Goal: Information Seeking & Learning: Check status

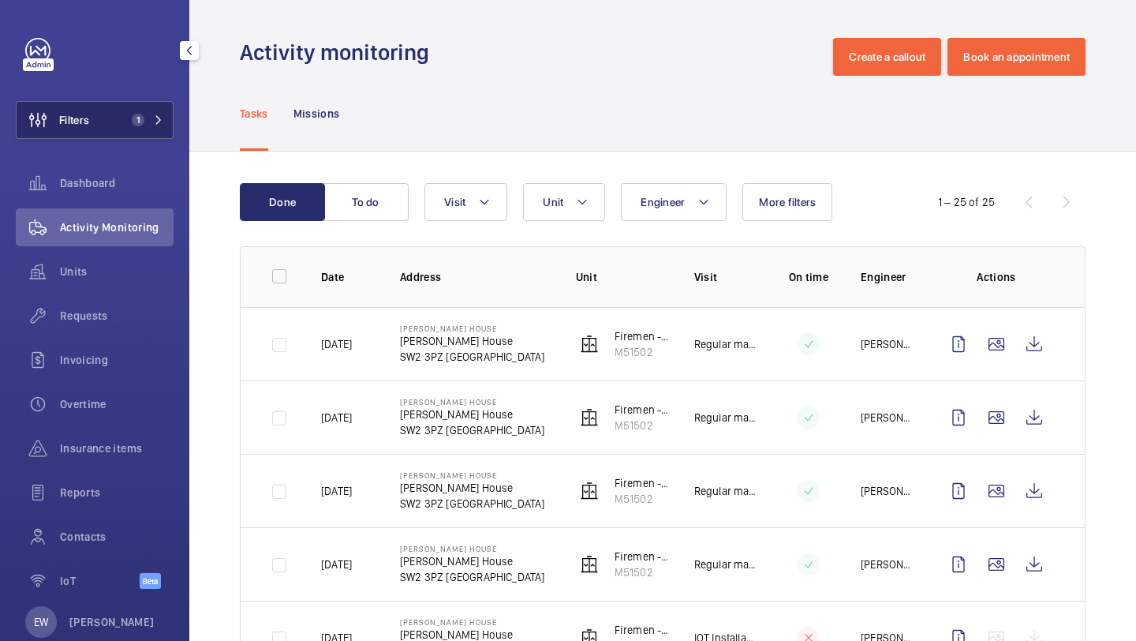
click at [116, 107] on button "Filters 1" at bounding box center [95, 120] width 158 height 38
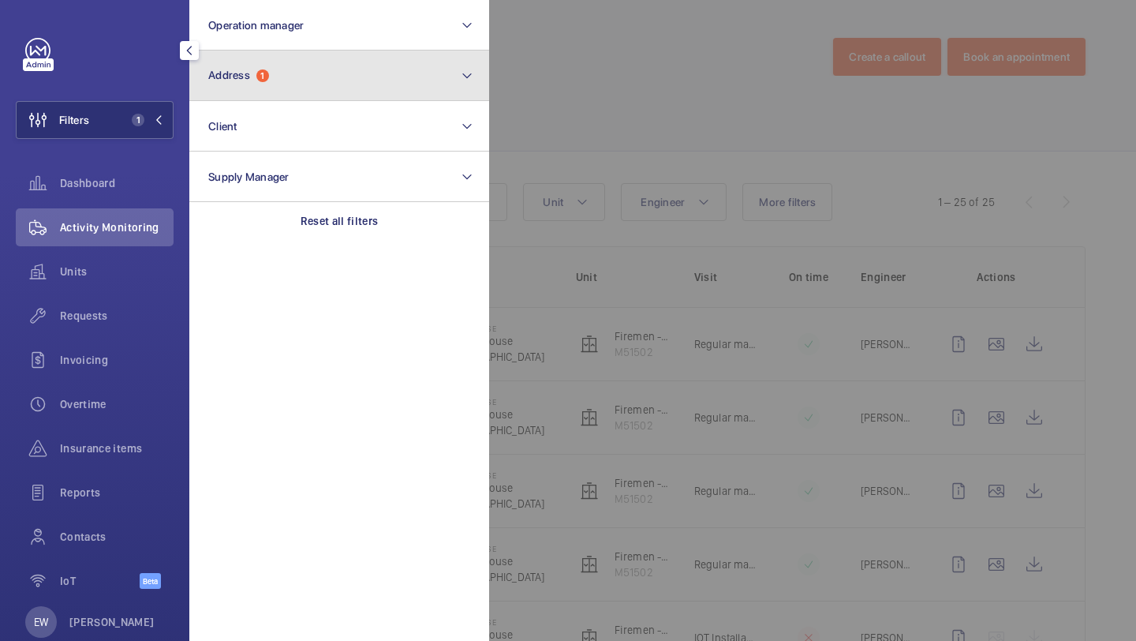
click at [256, 68] on button "Address 1" at bounding box center [339, 75] width 300 height 50
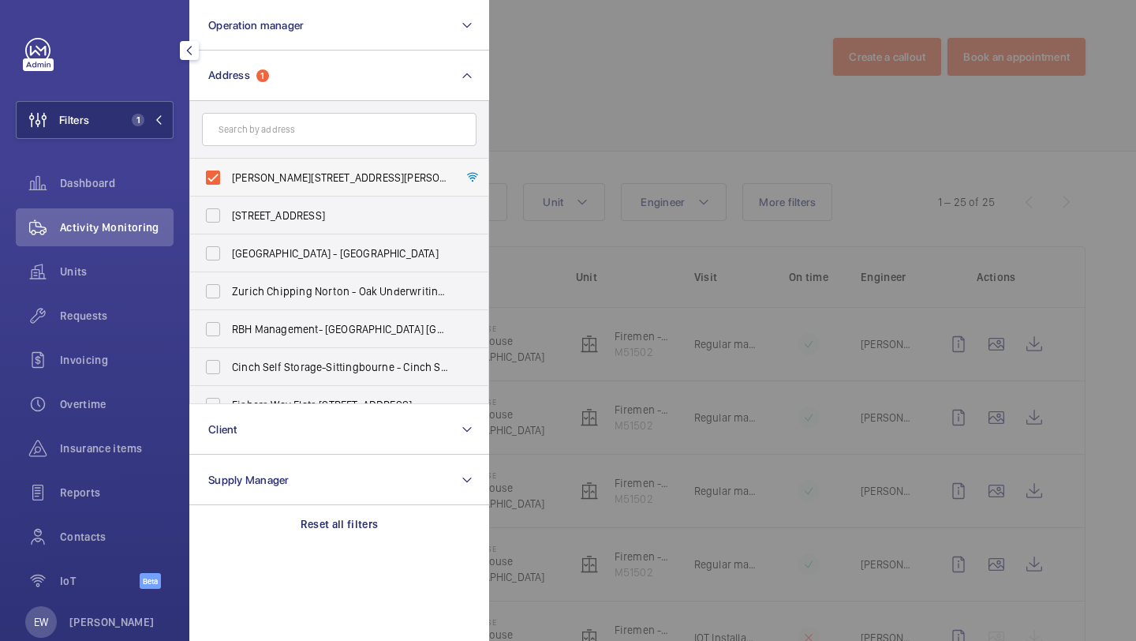
click at [275, 170] on span "[PERSON_NAME][STREET_ADDRESS][PERSON_NAME]" at bounding box center [340, 178] width 217 height 16
click at [229, 170] on input "[PERSON_NAME][STREET_ADDRESS][PERSON_NAME]" at bounding box center [213, 178] width 32 height 32
checkbox input "false"
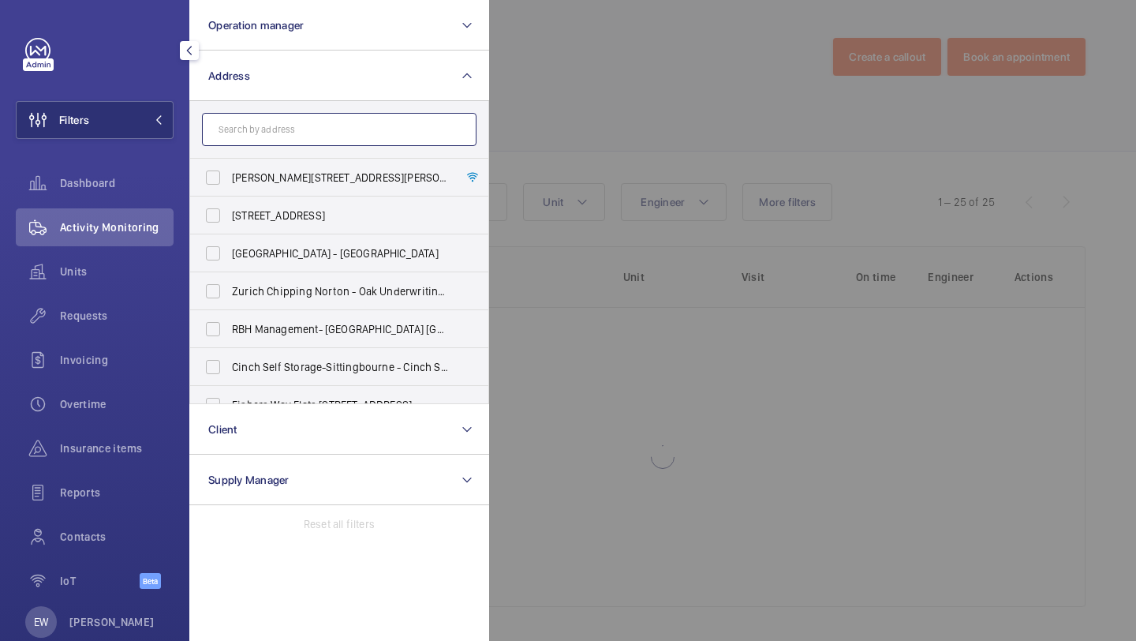
click at [277, 122] on input "text" at bounding box center [339, 129] width 275 height 33
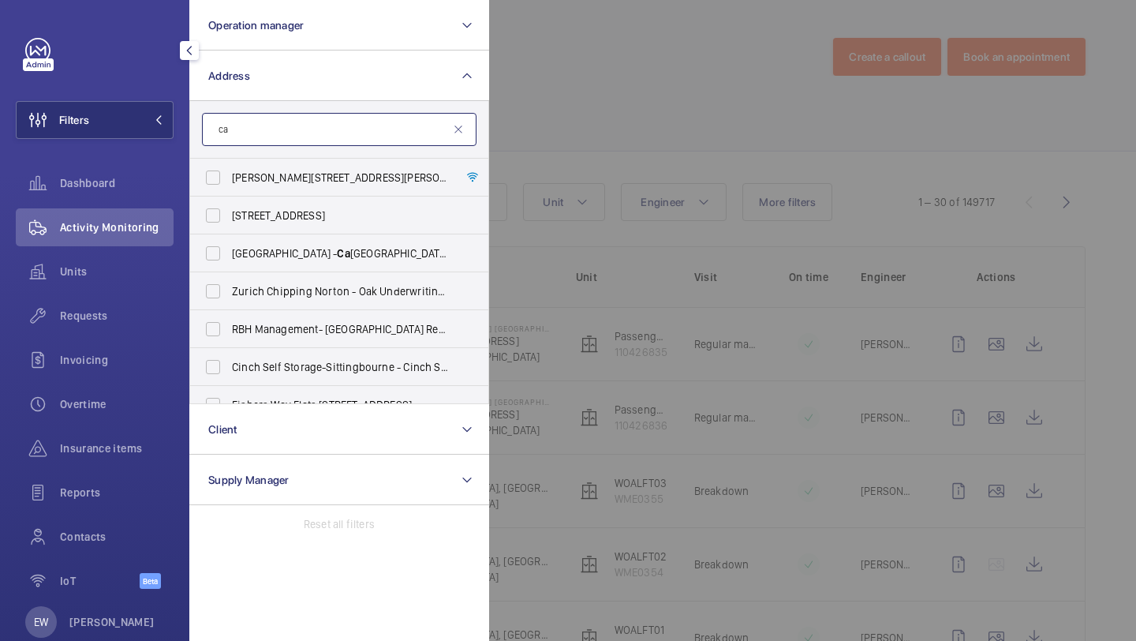
type input "c"
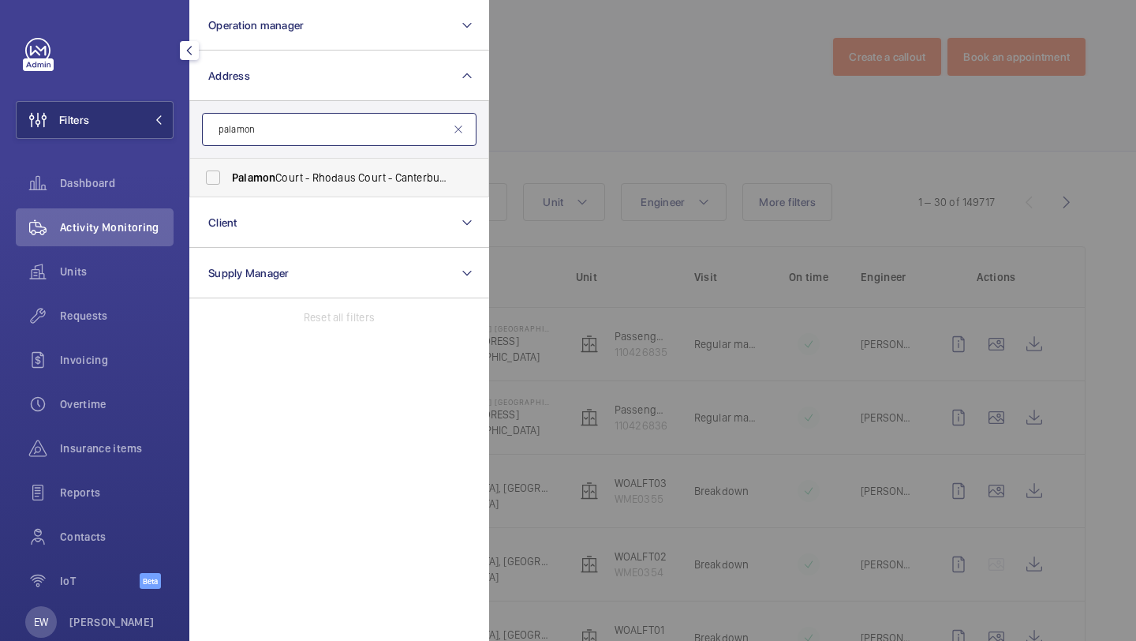
type input "palamon"
click at [343, 170] on span "Palamon Court - Rhodaus Court - Canterbury Student Accommodation, [GEOGRAPHIC_D…" at bounding box center [340, 178] width 217 height 16
click at [229, 170] on input "Palamon Court - Rhodaus Court - Canterbury Student Accommodation, [GEOGRAPHIC_D…" at bounding box center [213, 178] width 32 height 32
checkbox input "true"
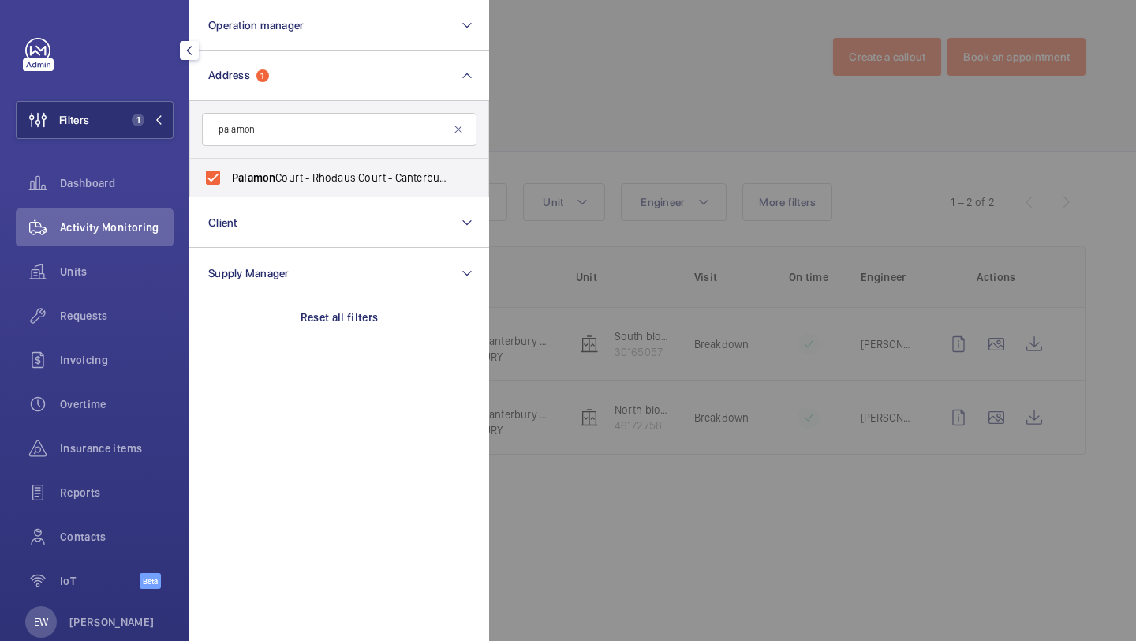
click at [570, 103] on div at bounding box center [1057, 320] width 1136 height 641
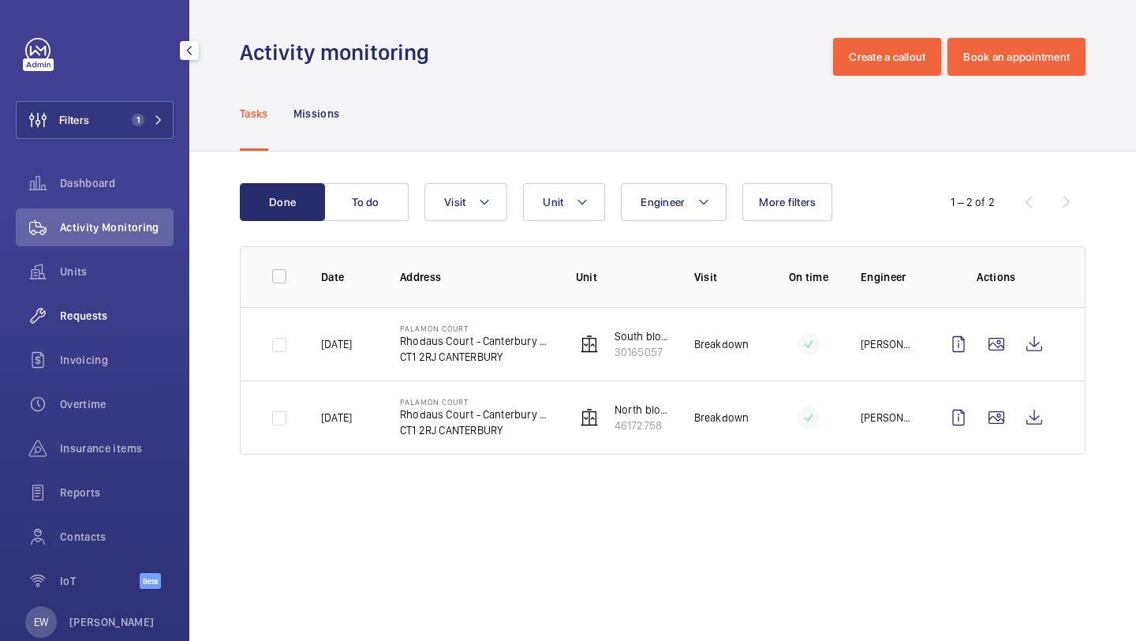
click at [78, 316] on span "Requests" at bounding box center [117, 316] width 114 height 16
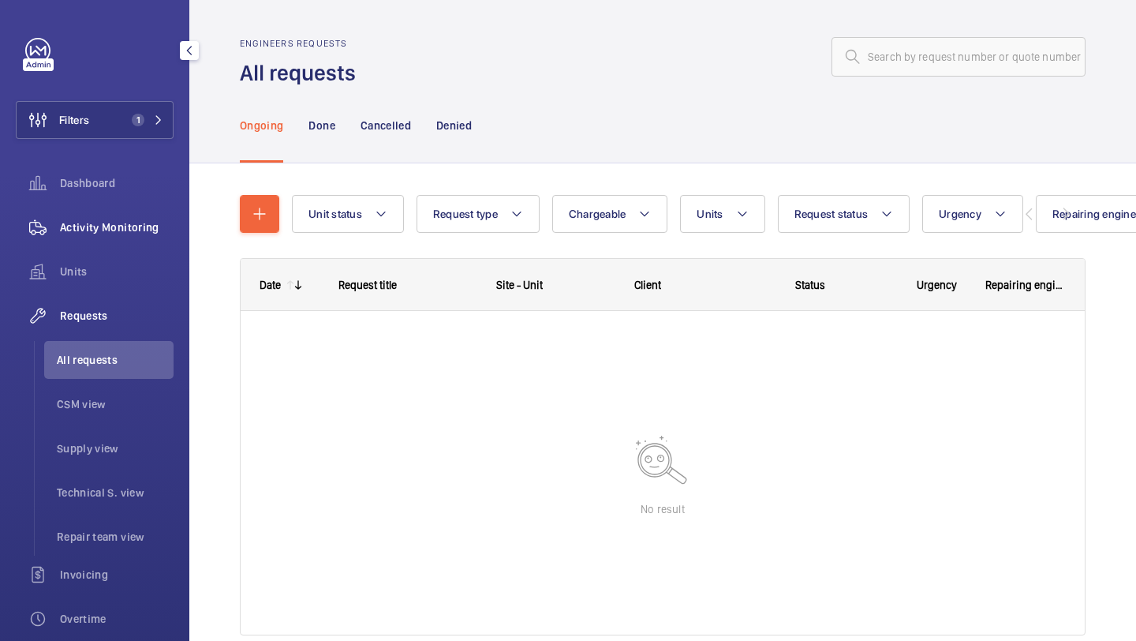
click at [95, 229] on span "Activity Monitoring" at bounding box center [117, 227] width 114 height 16
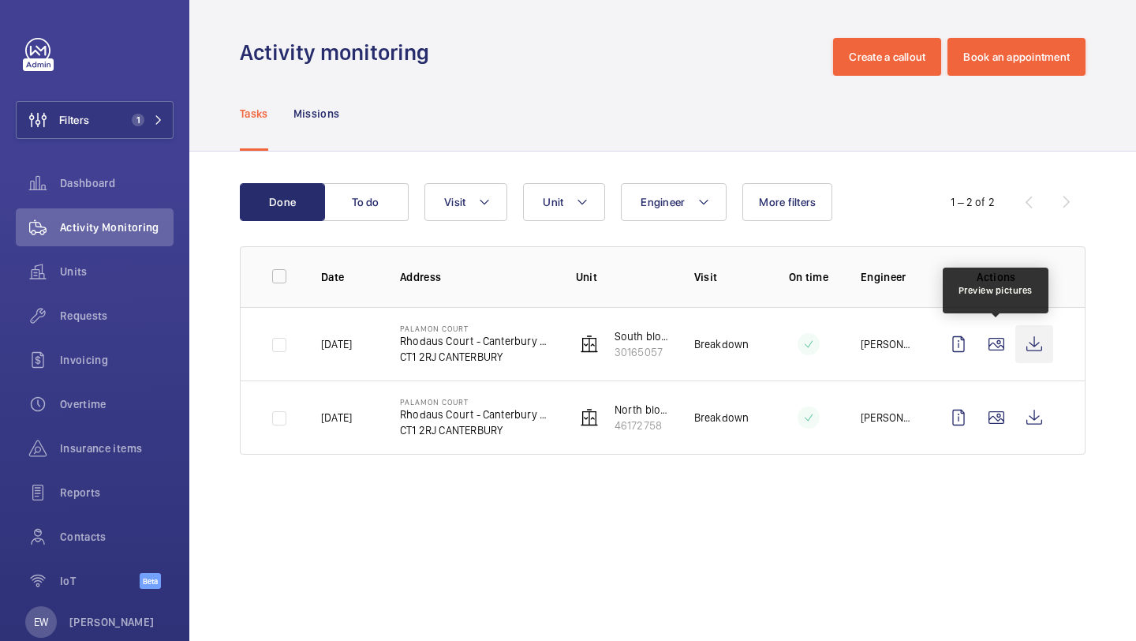
click at [1030, 343] on wm-front-icon-button at bounding box center [1034, 344] width 38 height 38
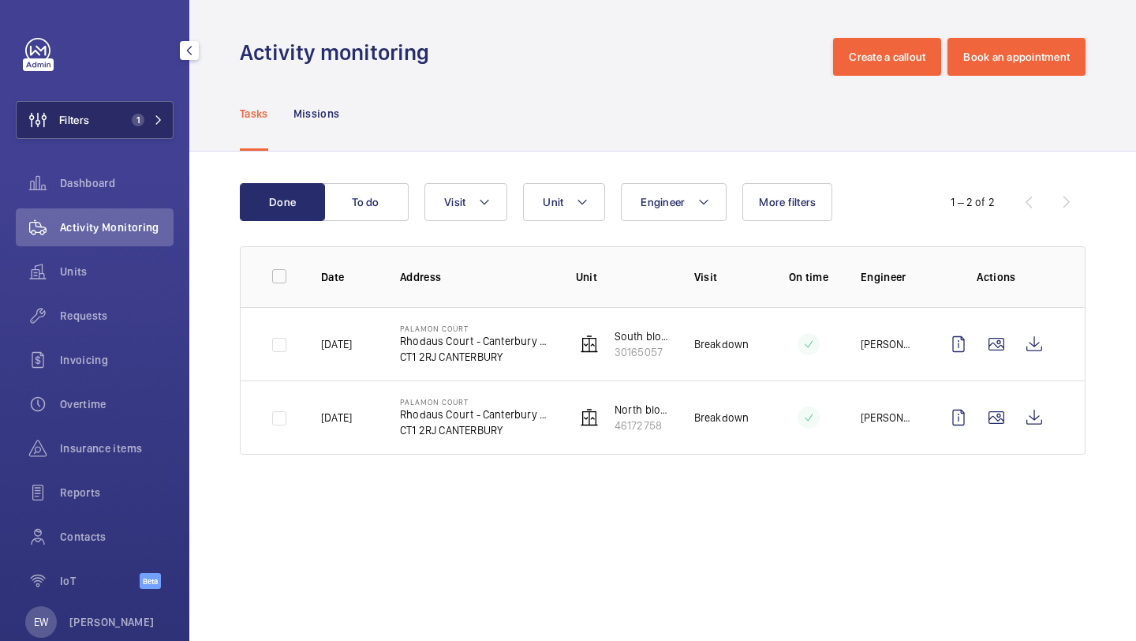
click at [135, 124] on span "1" at bounding box center [138, 120] width 13 height 13
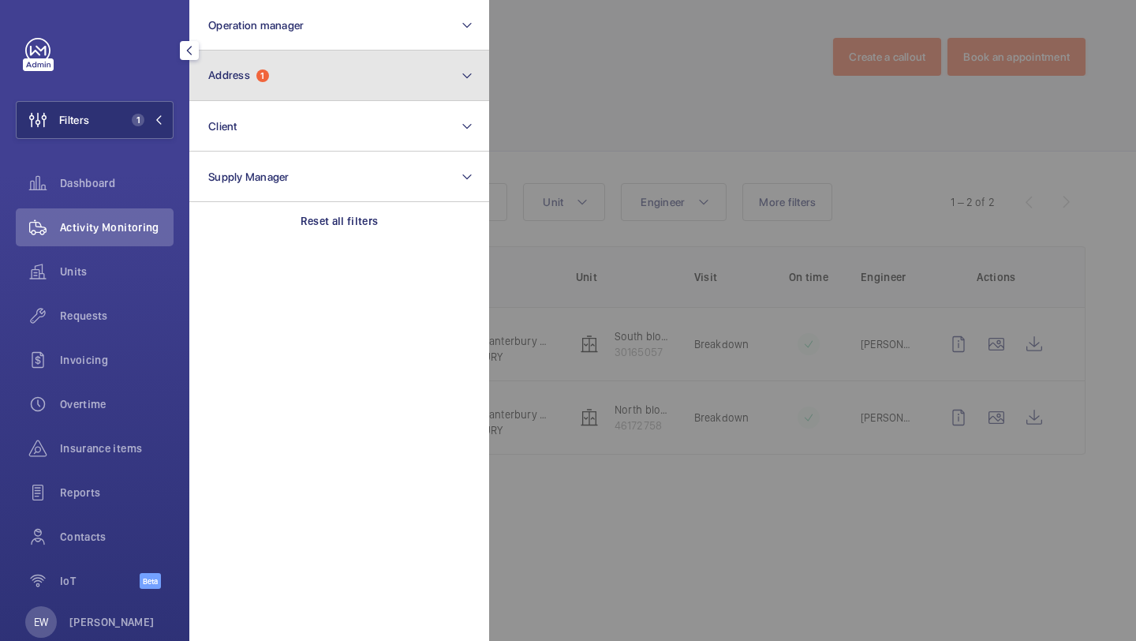
click at [264, 62] on button "Address 1" at bounding box center [339, 75] width 300 height 50
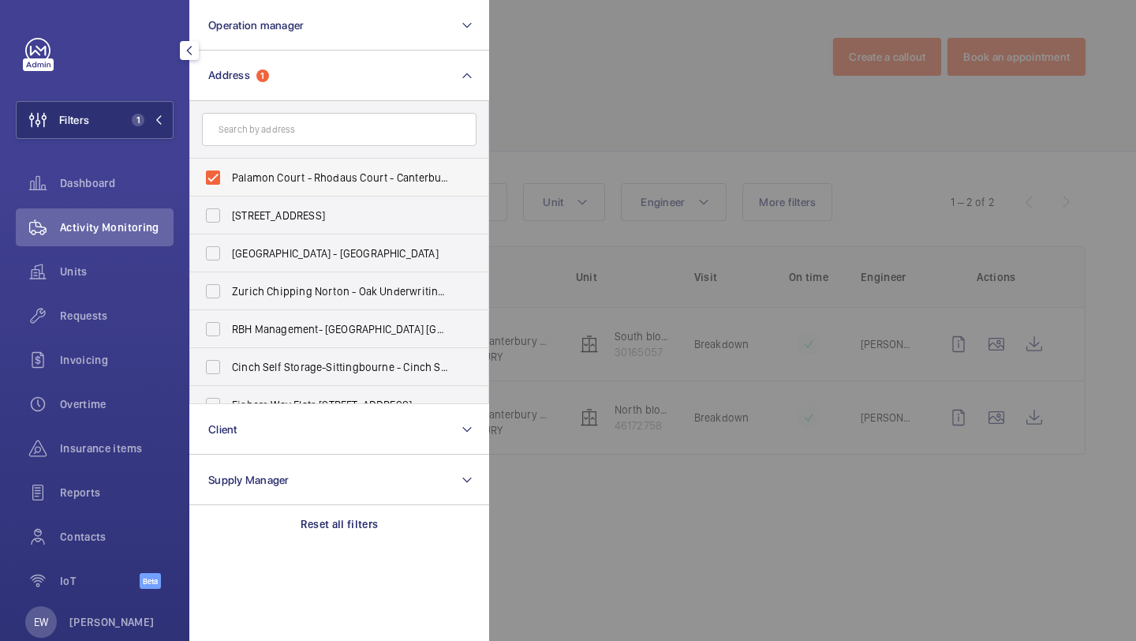
click at [256, 165] on label "Palamon Court - Rhodaus Court - Canterbury Student Accommodation, [GEOGRAPHIC_D…" at bounding box center [327, 178] width 275 height 38
click at [229, 165] on input "Palamon Court - Rhodaus Court - Canterbury Student Accommodation, [GEOGRAPHIC_D…" at bounding box center [213, 178] width 32 height 32
checkbox input "false"
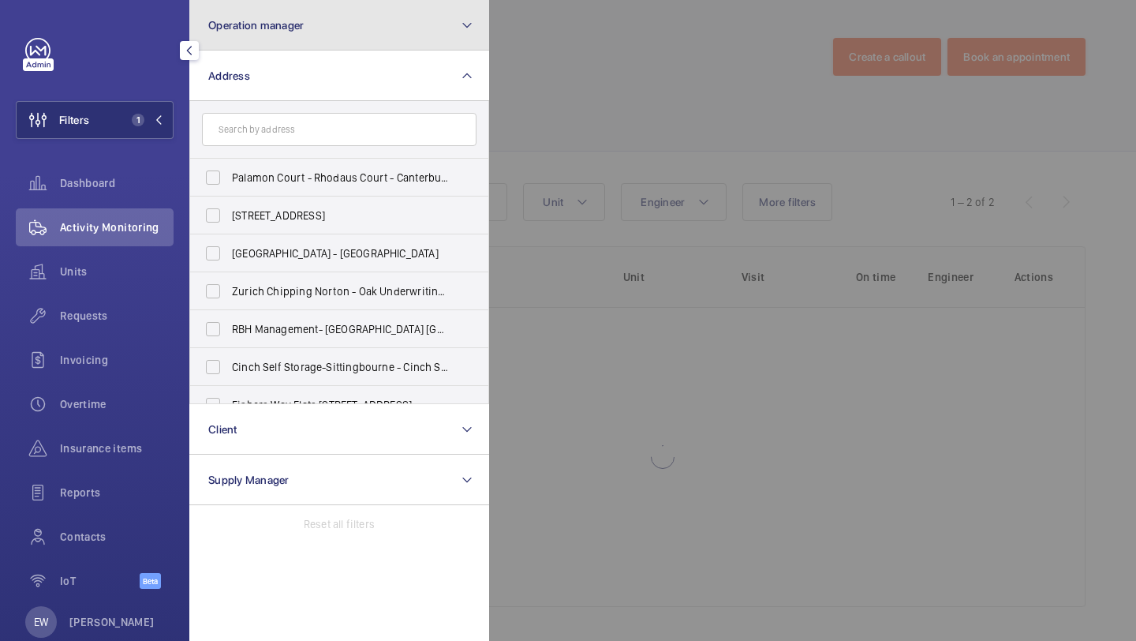
click at [286, 47] on button "Operation manager" at bounding box center [339, 25] width 300 height 50
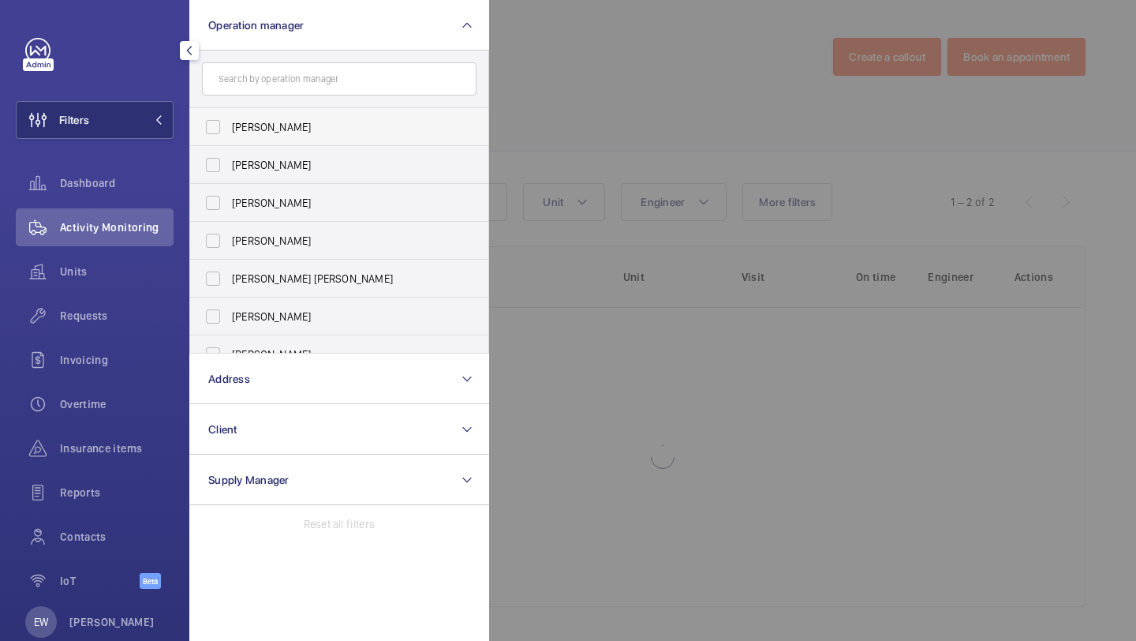
click at [268, 131] on span "[PERSON_NAME]" at bounding box center [340, 127] width 217 height 16
click at [229, 131] on input "[PERSON_NAME]" at bounding box center [213, 127] width 32 height 32
checkbox input "true"
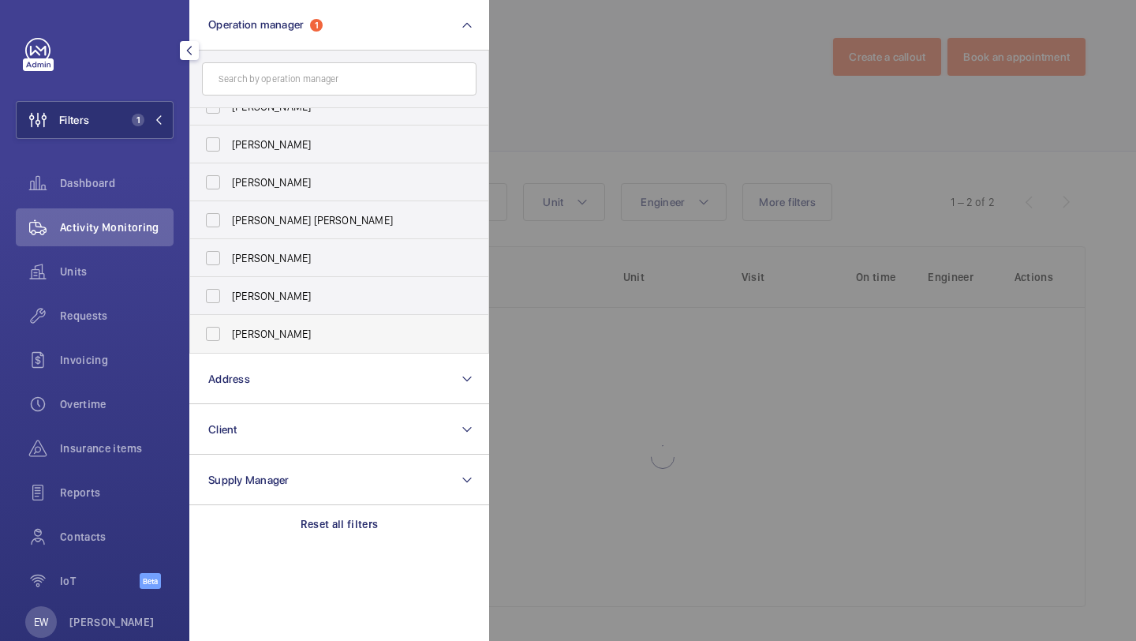
click at [264, 339] on span "[PERSON_NAME]" at bounding box center [340, 334] width 217 height 16
click at [229, 339] on input "[PERSON_NAME]" at bounding box center [213, 334] width 32 height 32
checkbox input "true"
click at [129, 284] on div "Units" at bounding box center [95, 271] width 158 height 38
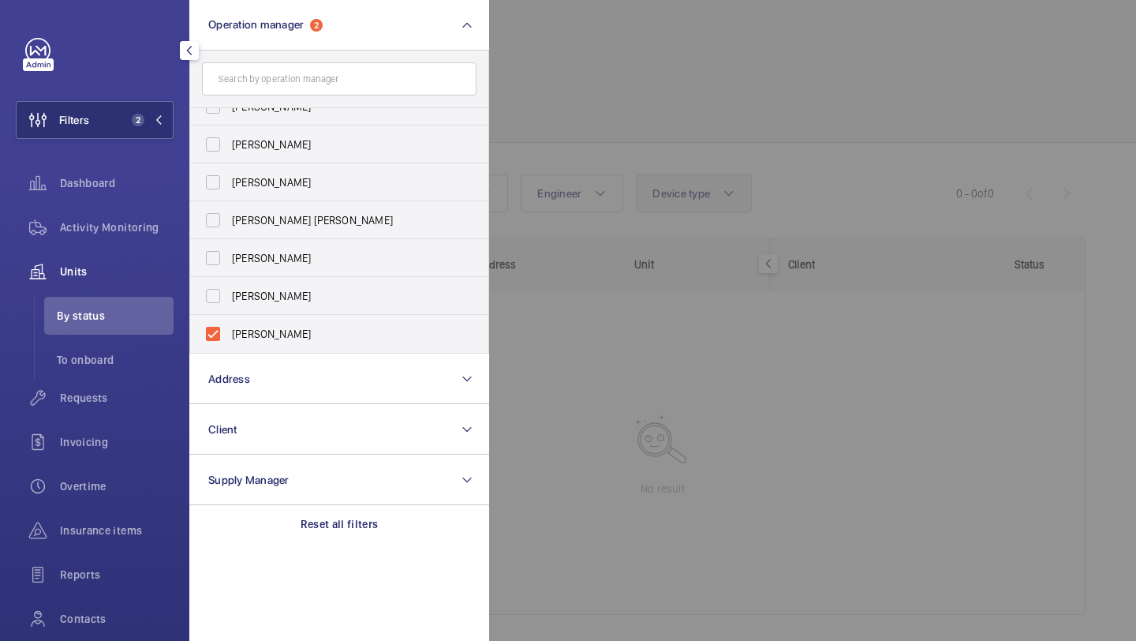
click at [684, 183] on div at bounding box center [1057, 320] width 1136 height 641
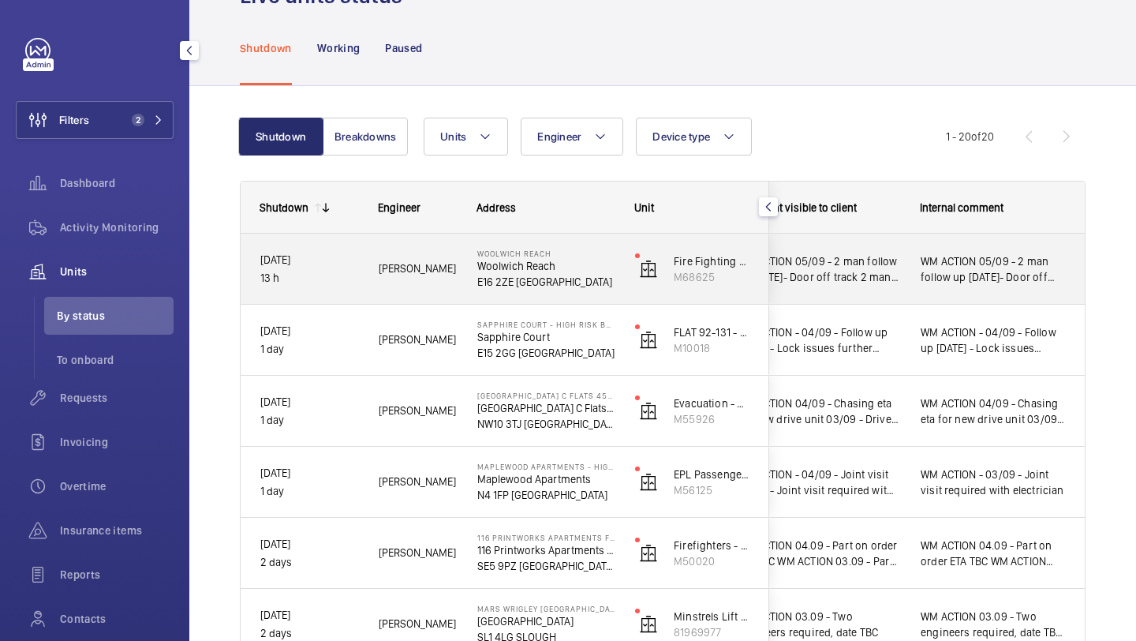
scroll to position [62, 0]
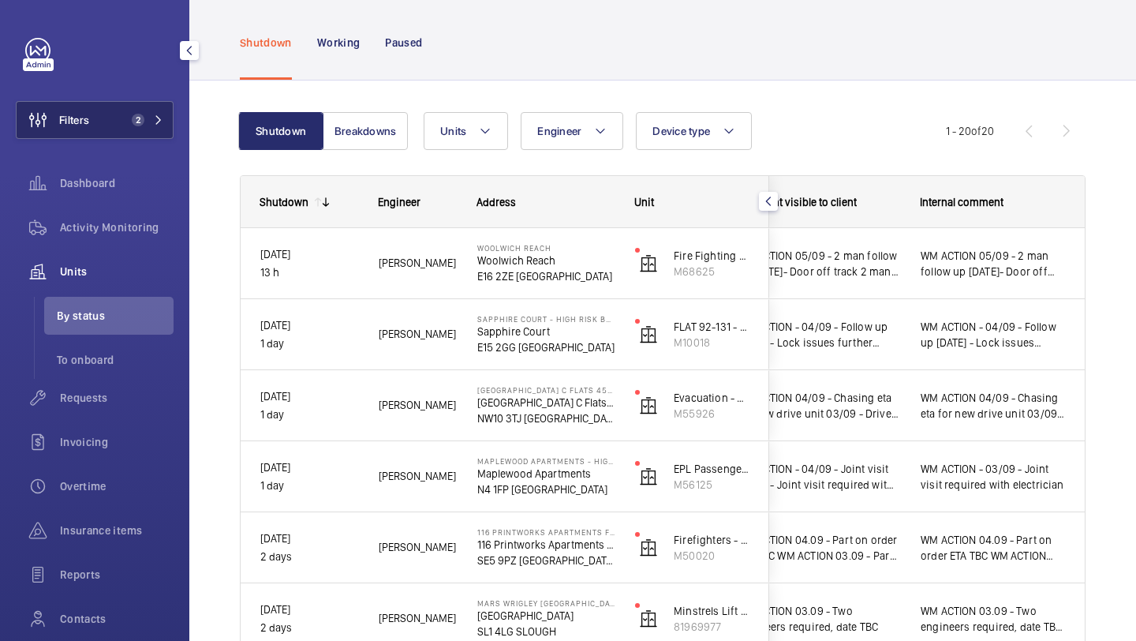
click at [126, 125] on span "2" at bounding box center [134, 120] width 19 height 13
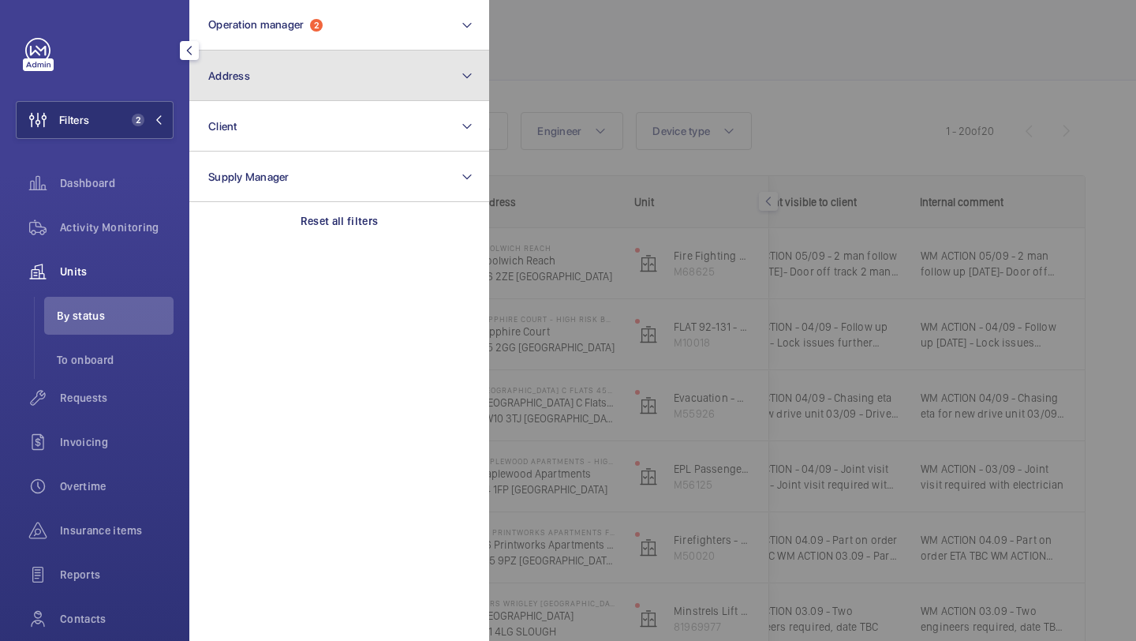
click at [270, 60] on button "Address" at bounding box center [339, 75] width 300 height 50
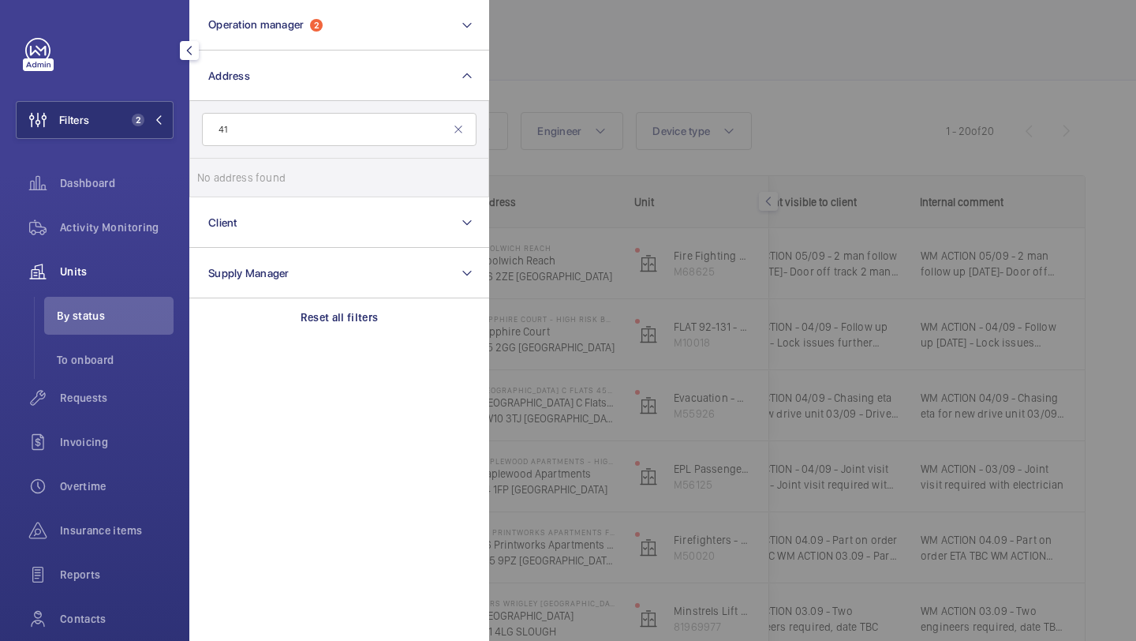
type input "4"
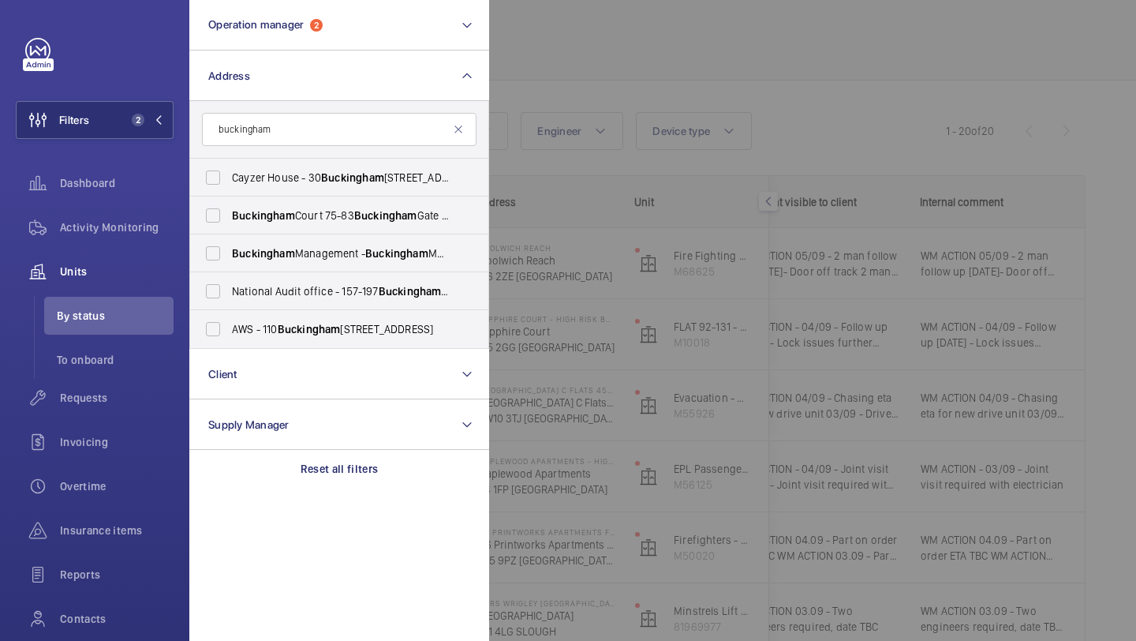
type input "buckingham"
click at [349, 133] on input "buckingham" at bounding box center [339, 129] width 275 height 33
click at [455, 129] on mat-icon at bounding box center [458, 129] width 13 height 13
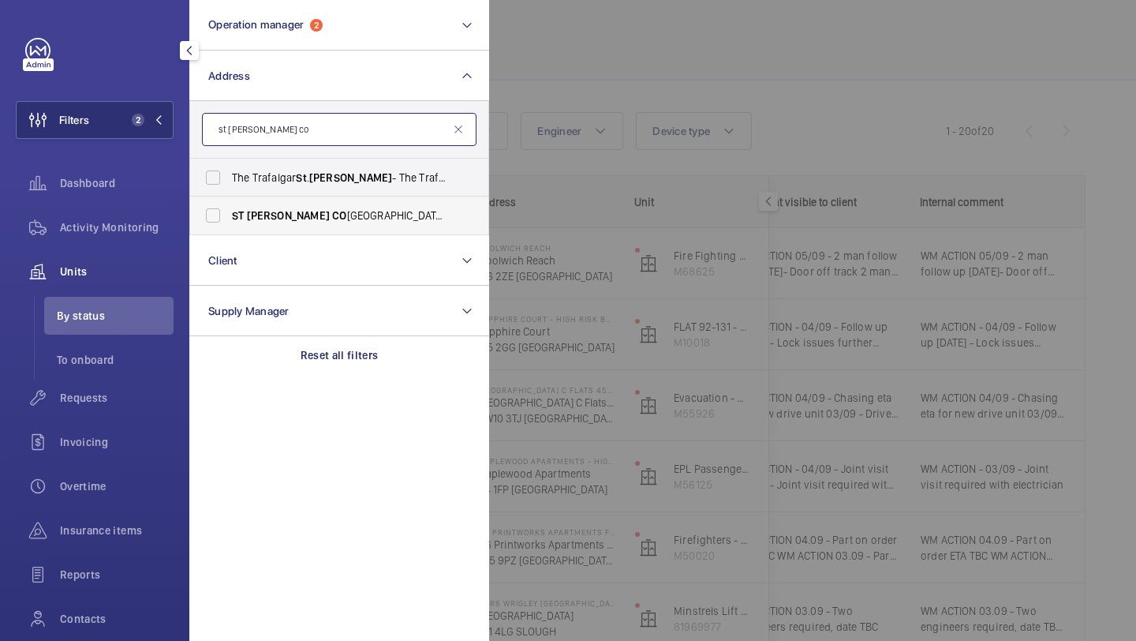
type input "st [PERSON_NAME] co"
click at [428, 213] on span "ST [PERSON_NAME] CO URT HOTEL - A [GEOGRAPHIC_DATA]" at bounding box center [340, 215] width 217 height 16
click at [229, 213] on input "ST [PERSON_NAME] CO URT HOTEL - A [GEOGRAPHIC_DATA]" at bounding box center [213, 216] width 32 height 32
checkbox input "true"
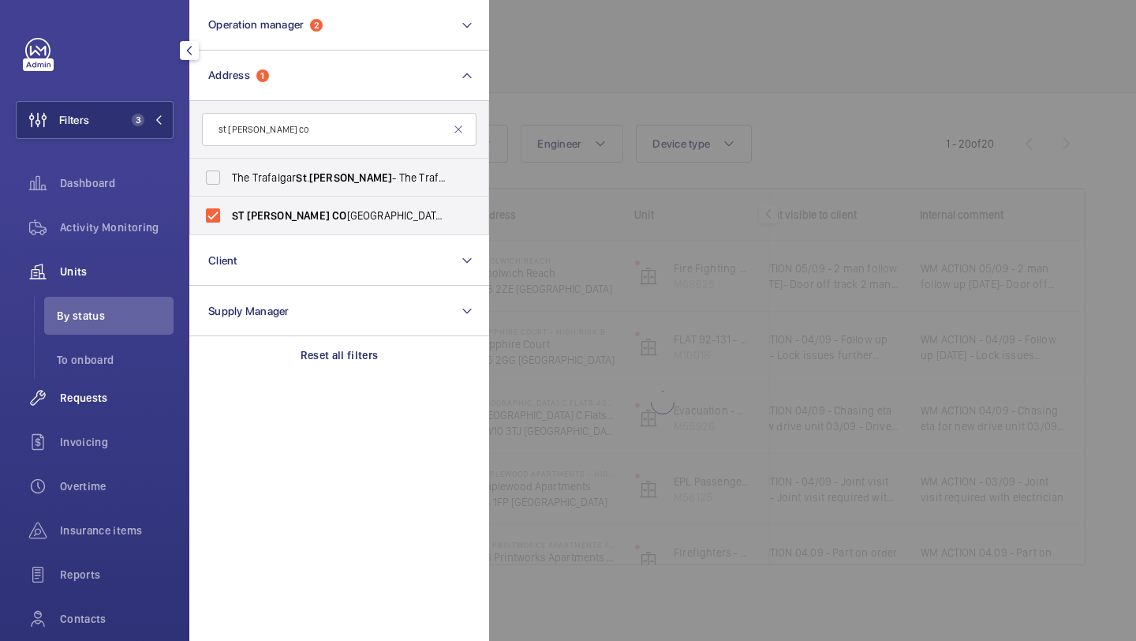
click at [136, 415] on div "Requests" at bounding box center [95, 398] width 158 height 38
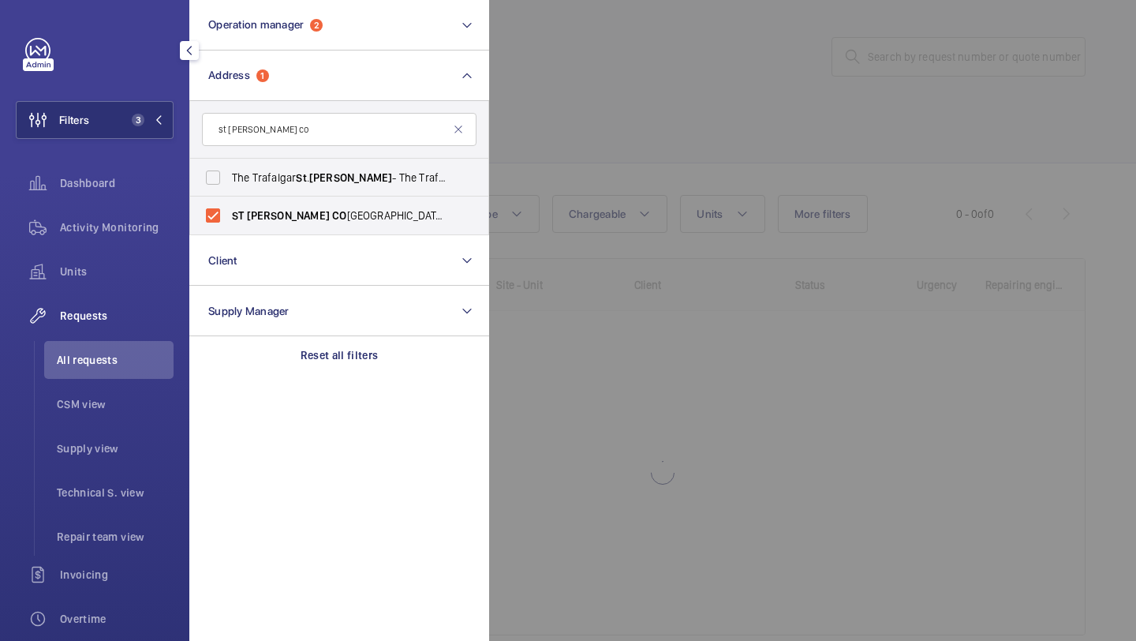
click at [570, 138] on div at bounding box center [1057, 320] width 1136 height 641
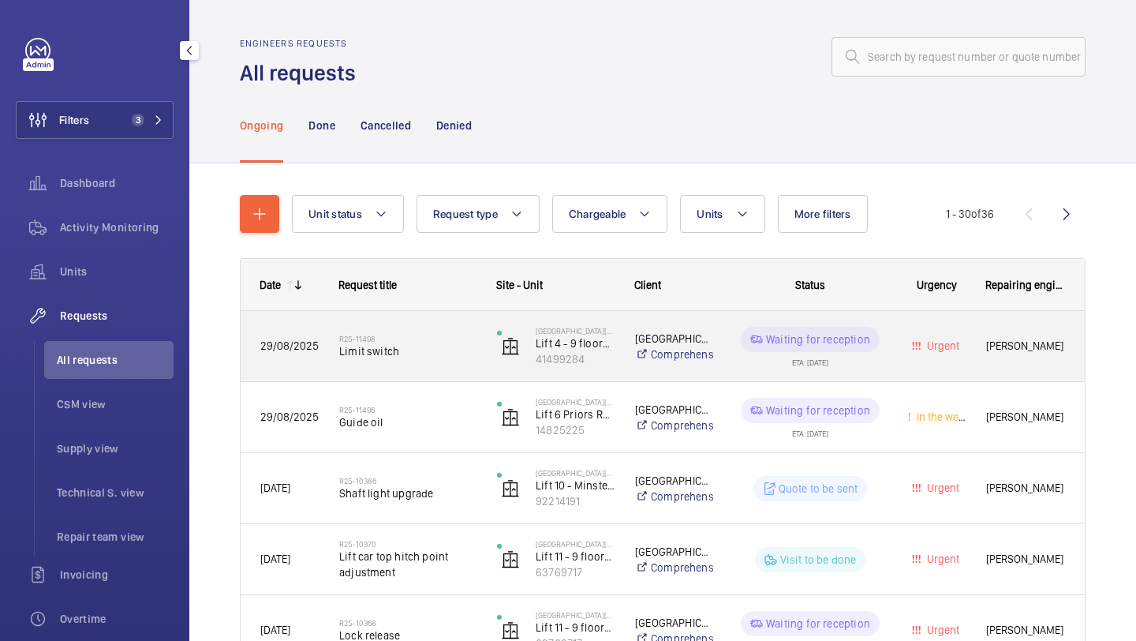
click at [413, 362] on div "R25-11498 Limit switch" at bounding box center [407, 346] width 137 height 46
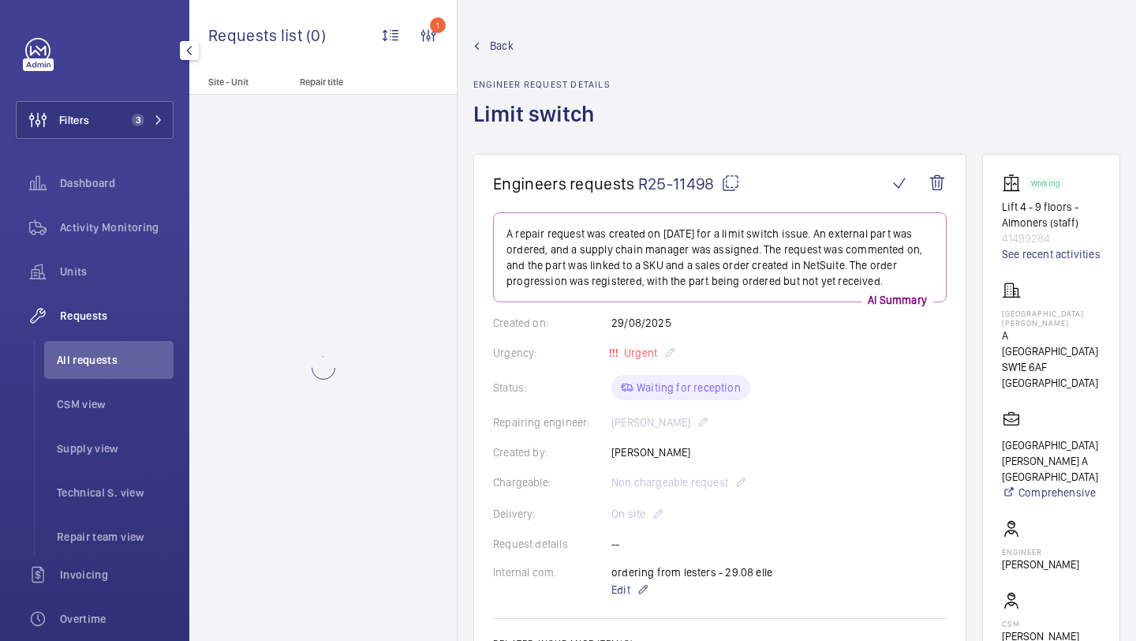
scroll to position [43, 0]
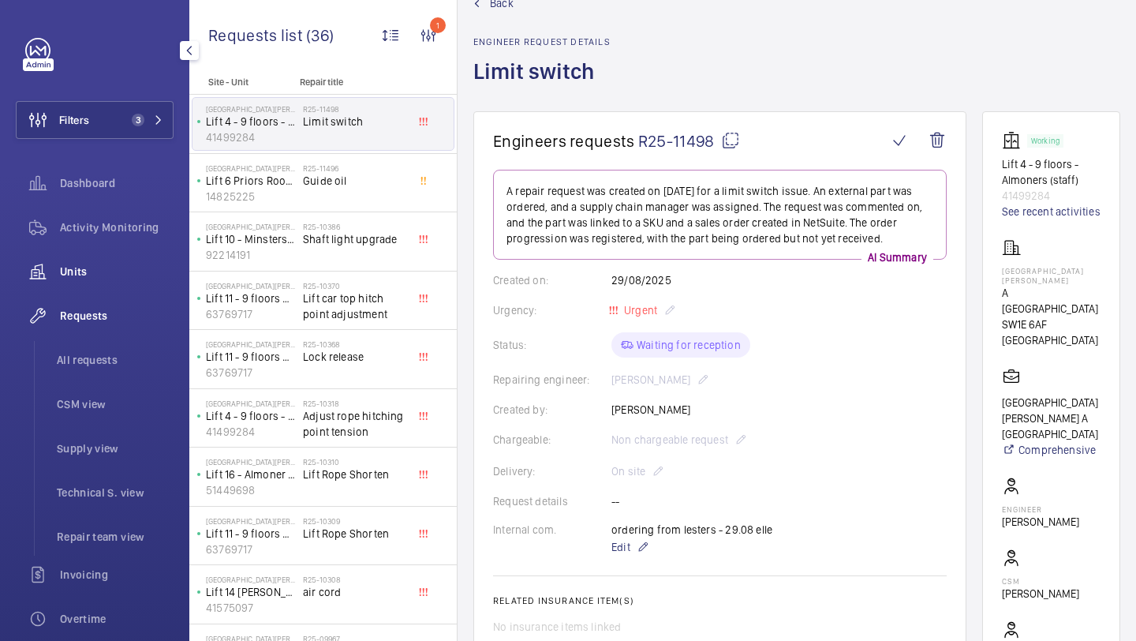
click at [92, 273] on span "Units" at bounding box center [117, 271] width 114 height 16
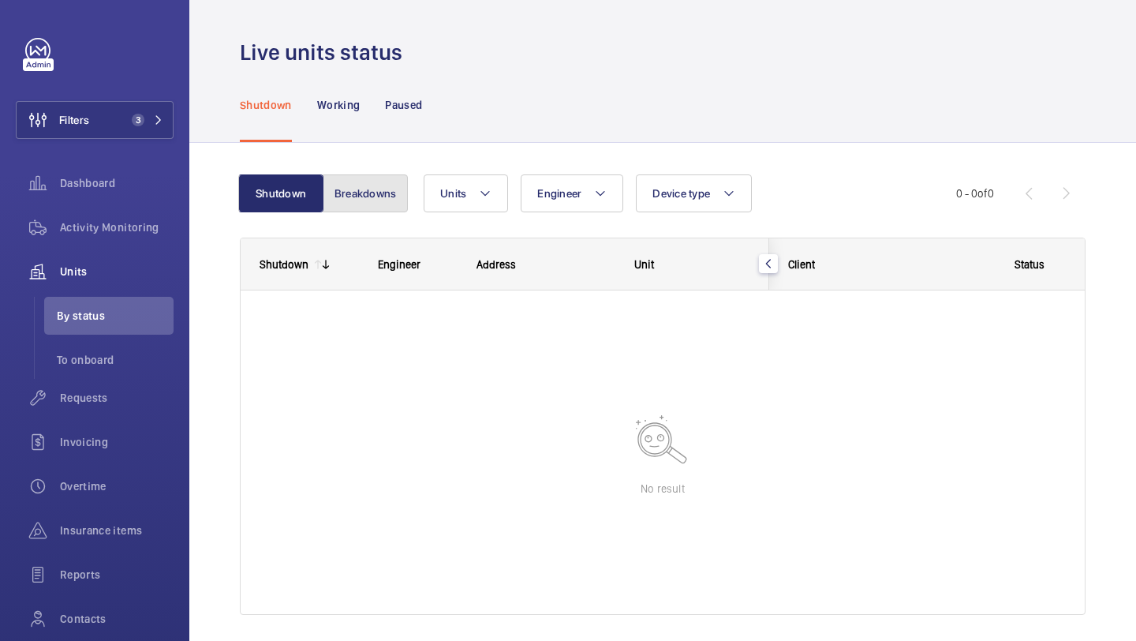
click at [354, 189] on button "Breakdowns" at bounding box center [365, 193] width 85 height 38
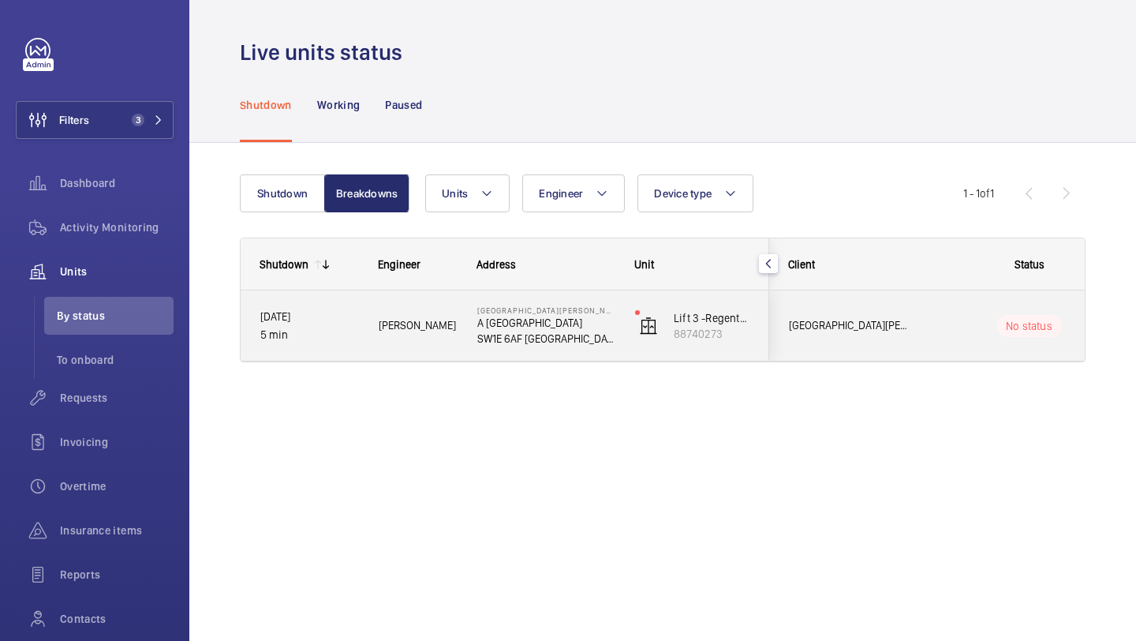
click at [893, 336] on div "[GEOGRAPHIC_DATA][PERSON_NAME] A [GEOGRAPHIC_DATA]" at bounding box center [840, 326] width 140 height 50
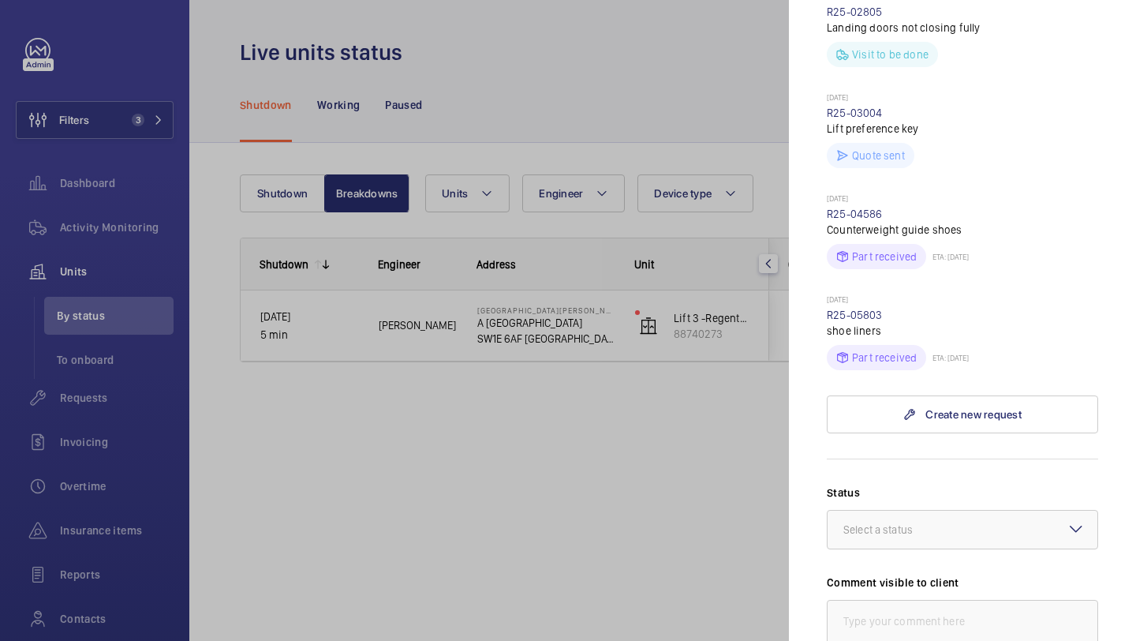
scroll to position [871, 0]
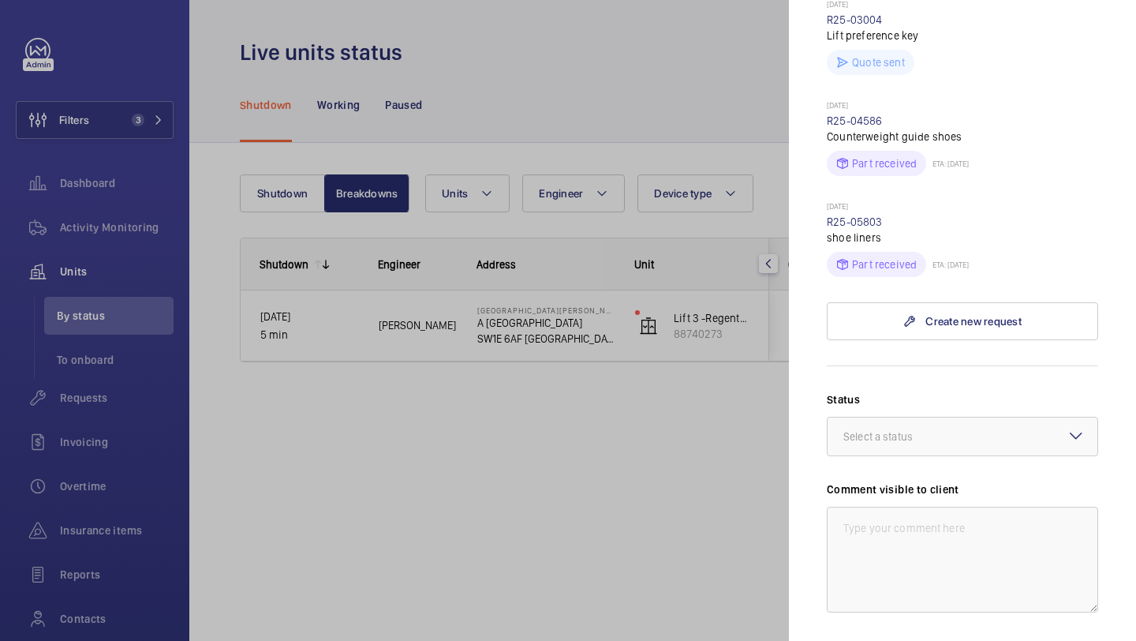
click at [704, 442] on div at bounding box center [568, 320] width 1136 height 641
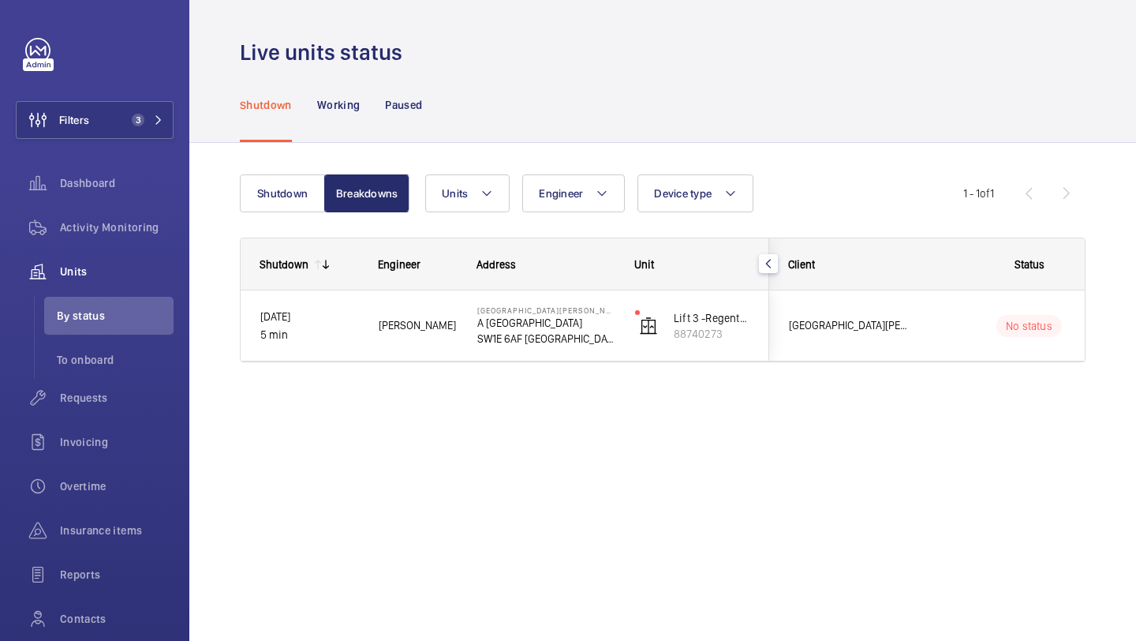
scroll to position [0, 0]
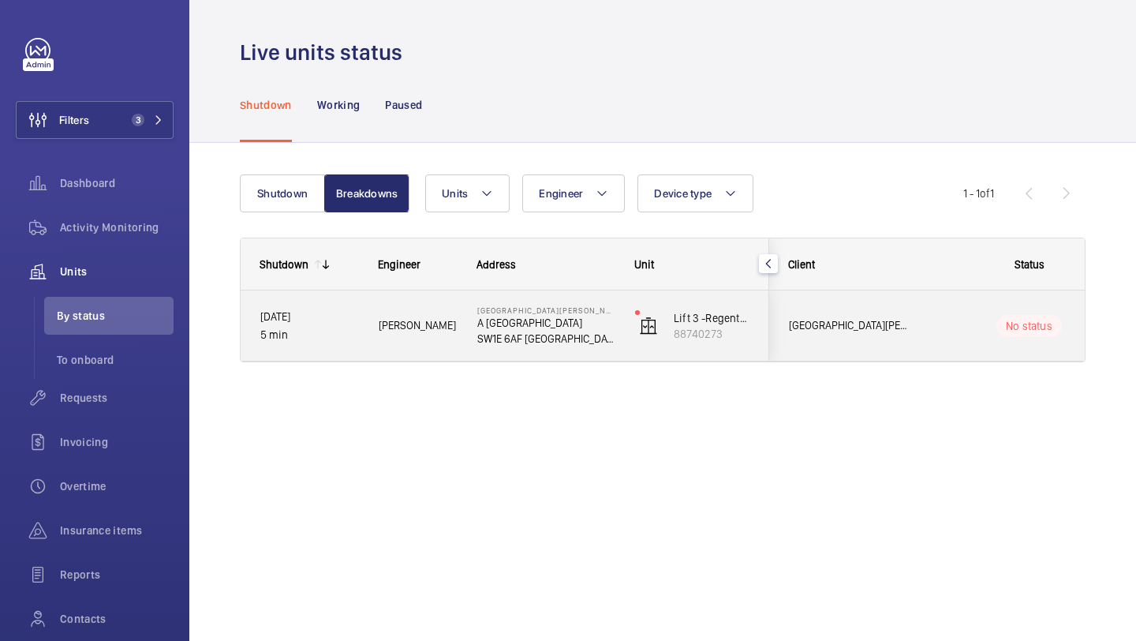
click at [560, 320] on p "A [GEOGRAPHIC_DATA]" at bounding box center [545, 323] width 137 height 16
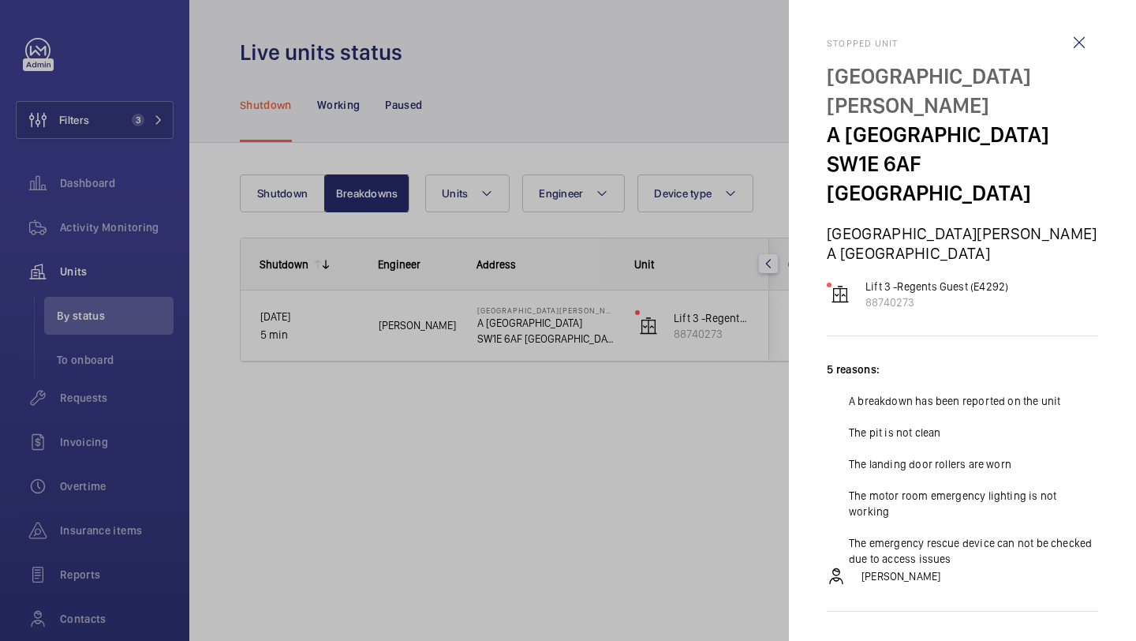
click at [618, 76] on div at bounding box center [568, 320] width 1136 height 641
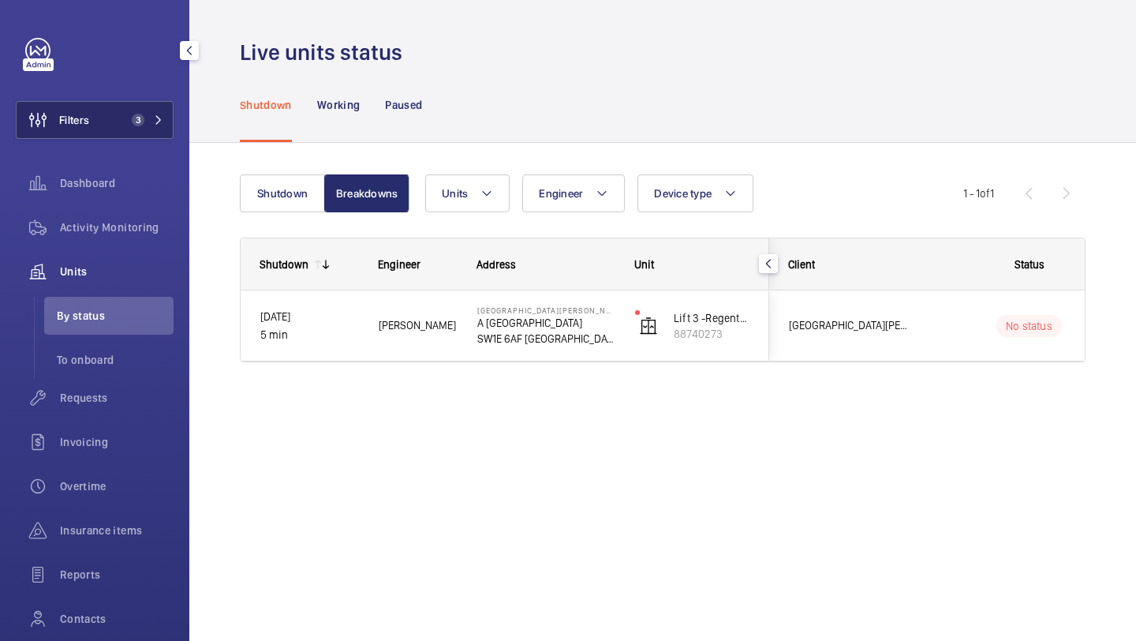
click at [78, 129] on span "Filters" at bounding box center [53, 120] width 73 height 38
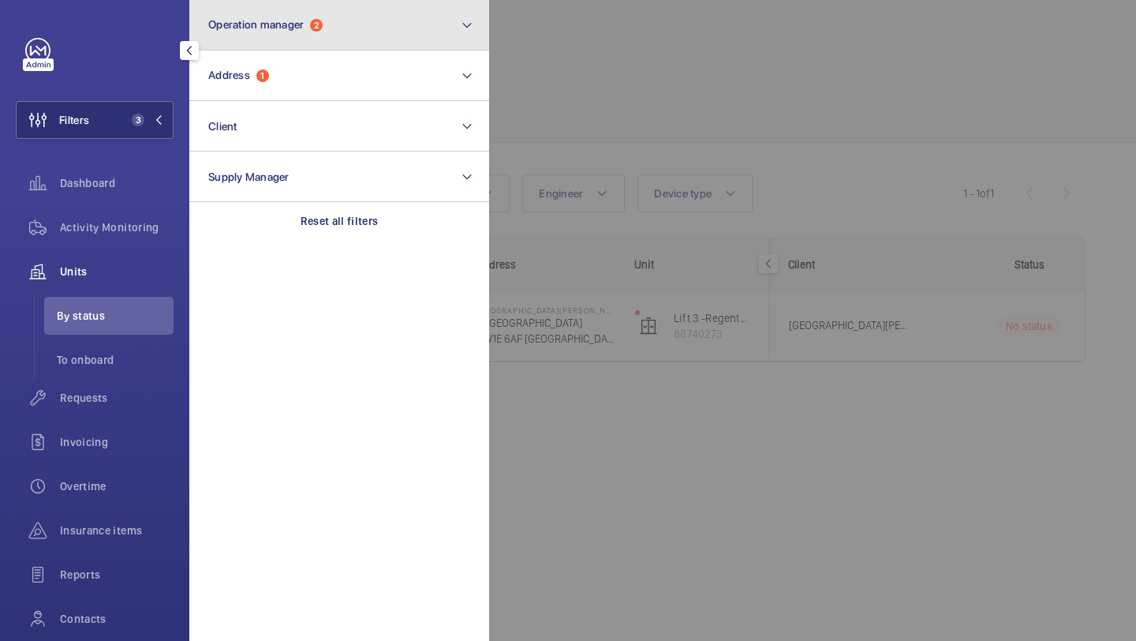
click at [297, 45] on button "Operation manager 2" at bounding box center [339, 25] width 300 height 50
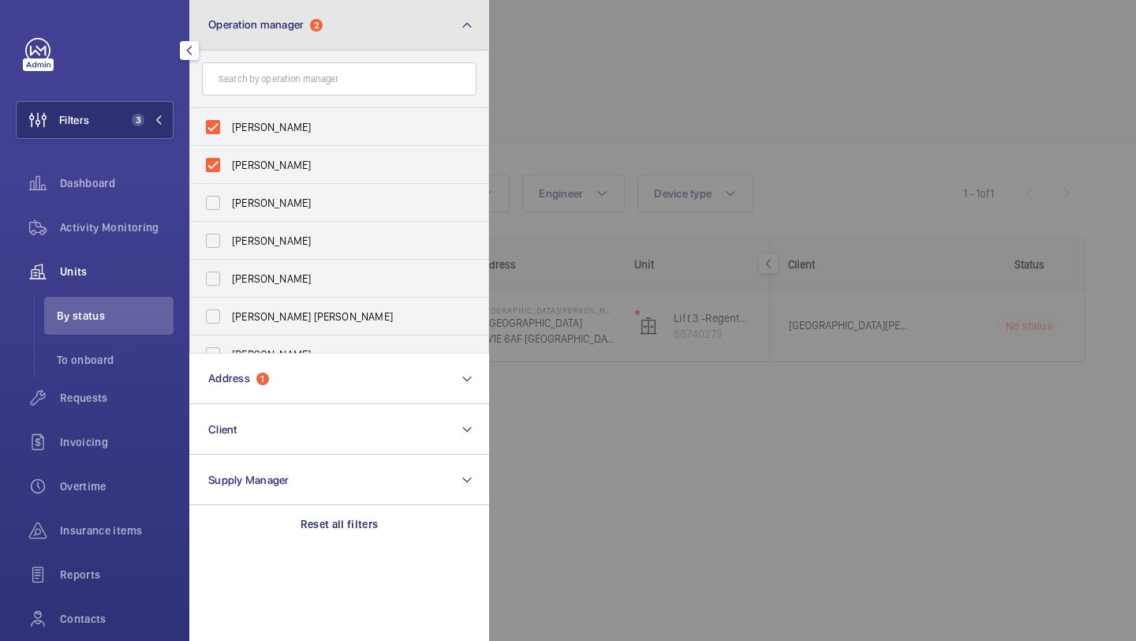
click at [292, 32] on button "Operation manager 2" at bounding box center [339, 25] width 300 height 50
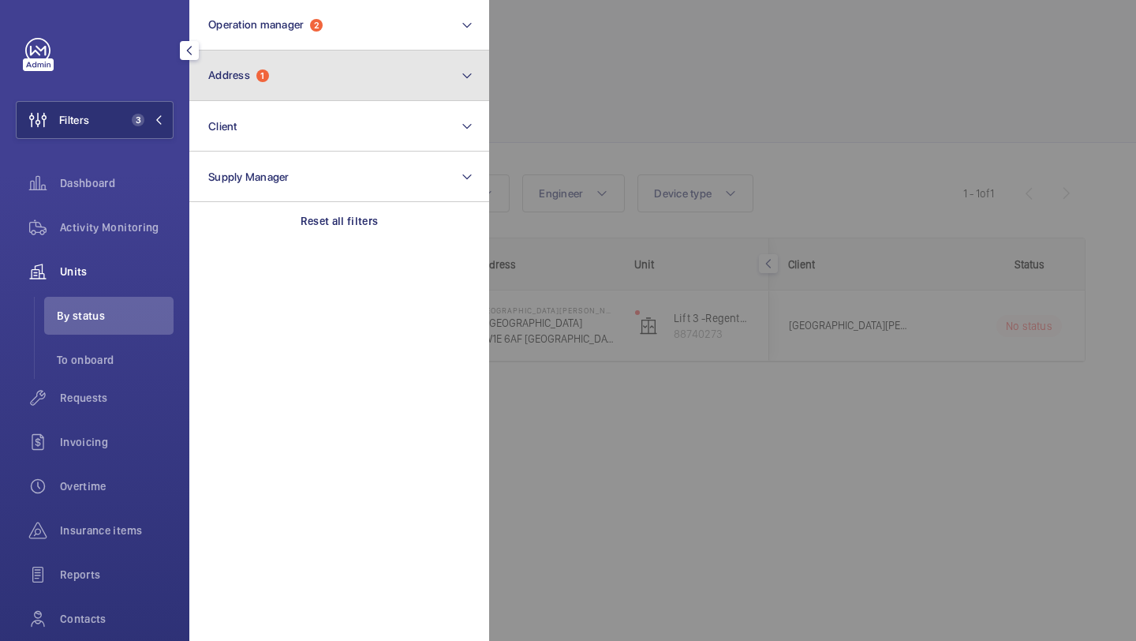
click at [292, 77] on button "Address 1" at bounding box center [339, 75] width 300 height 50
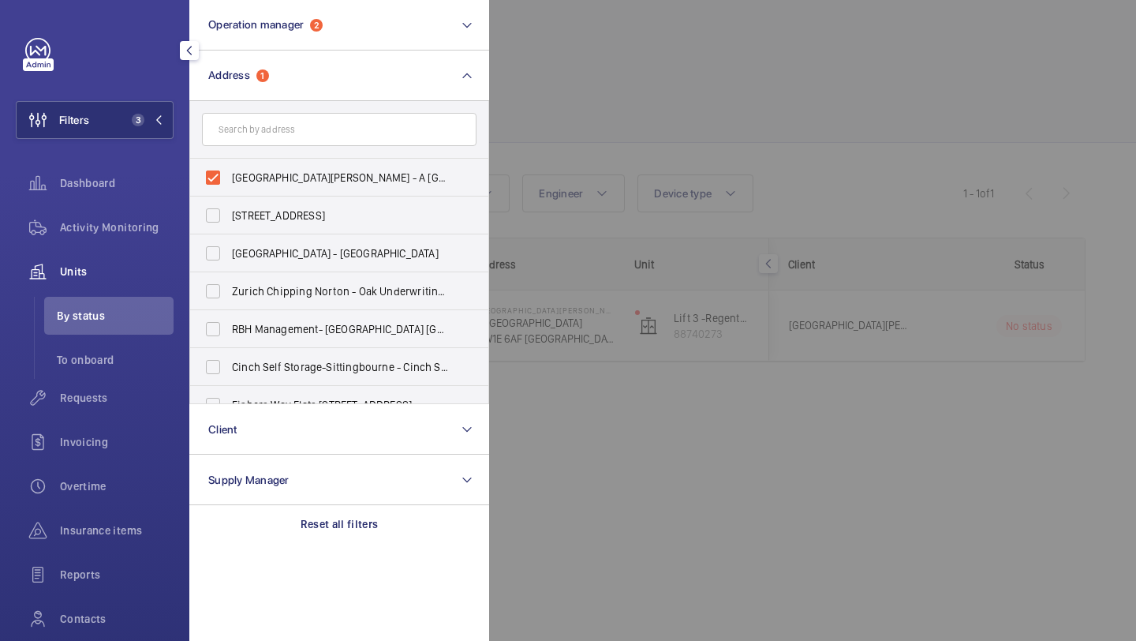
click at [283, 142] on input "text" at bounding box center [339, 129] width 275 height 33
click at [283, 172] on span "[GEOGRAPHIC_DATA][PERSON_NAME] - A [GEOGRAPHIC_DATA]" at bounding box center [340, 178] width 217 height 16
click at [229, 172] on input "[GEOGRAPHIC_DATA][PERSON_NAME] - A [GEOGRAPHIC_DATA]" at bounding box center [213, 178] width 32 height 32
checkbox input "false"
click at [283, 148] on form at bounding box center [339, 130] width 298 height 58
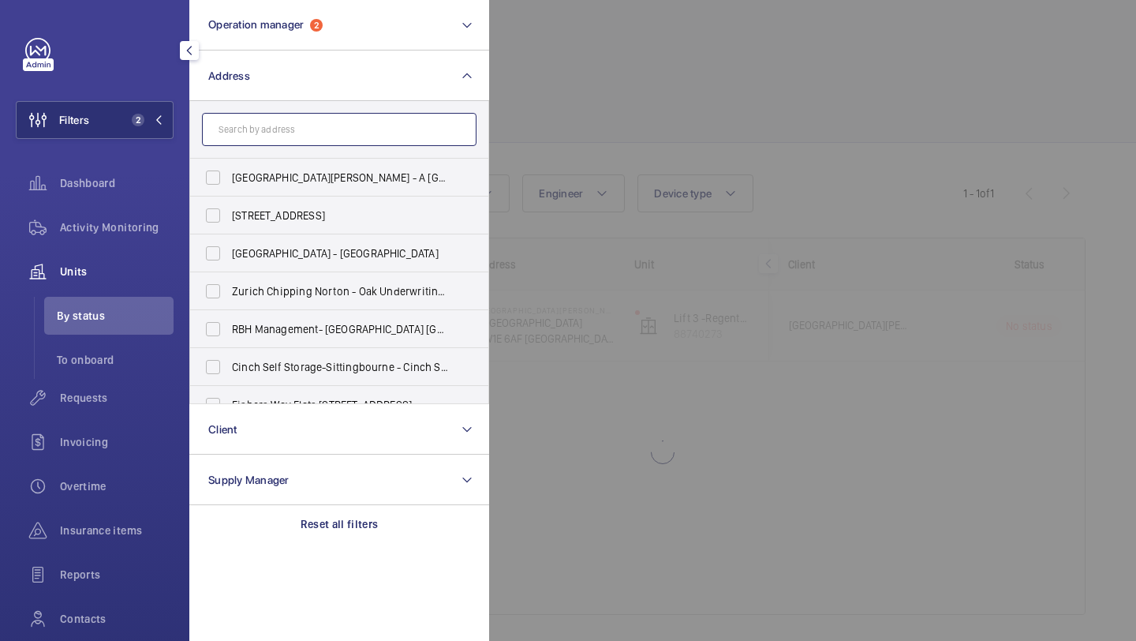
click at [285, 141] on input "text" at bounding box center [339, 129] width 275 height 33
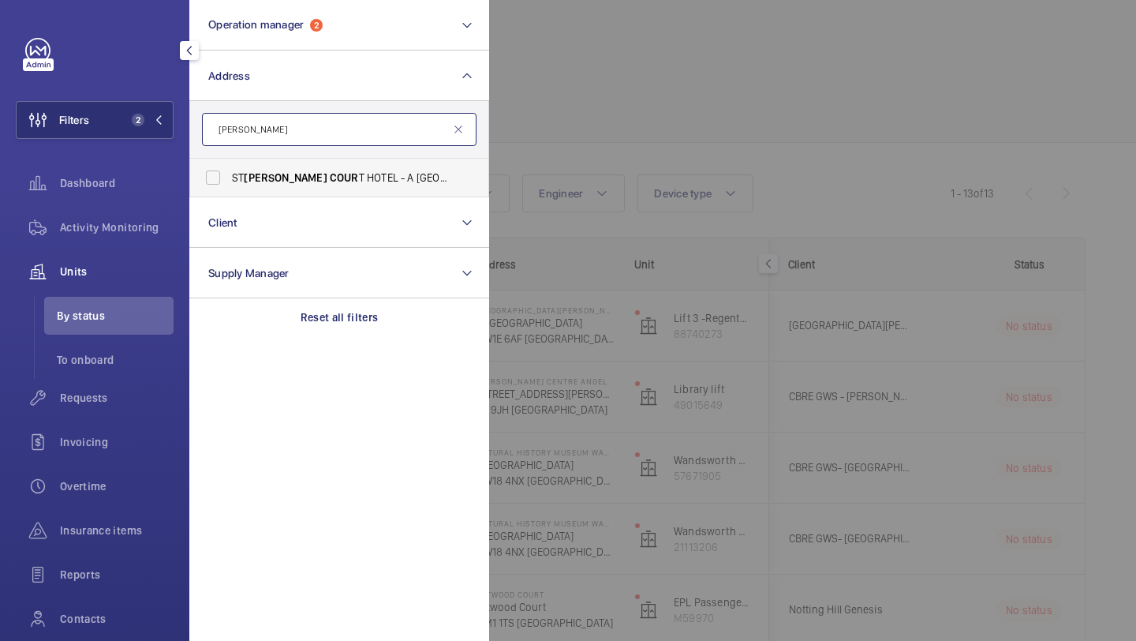
type input "[PERSON_NAME]"
click at [330, 171] on span "COUR" at bounding box center [344, 177] width 29 height 13
click at [229, 170] on input "[GEOGRAPHIC_DATA][PERSON_NAME] - A [GEOGRAPHIC_DATA]" at bounding box center [213, 178] width 32 height 32
checkbox input "true"
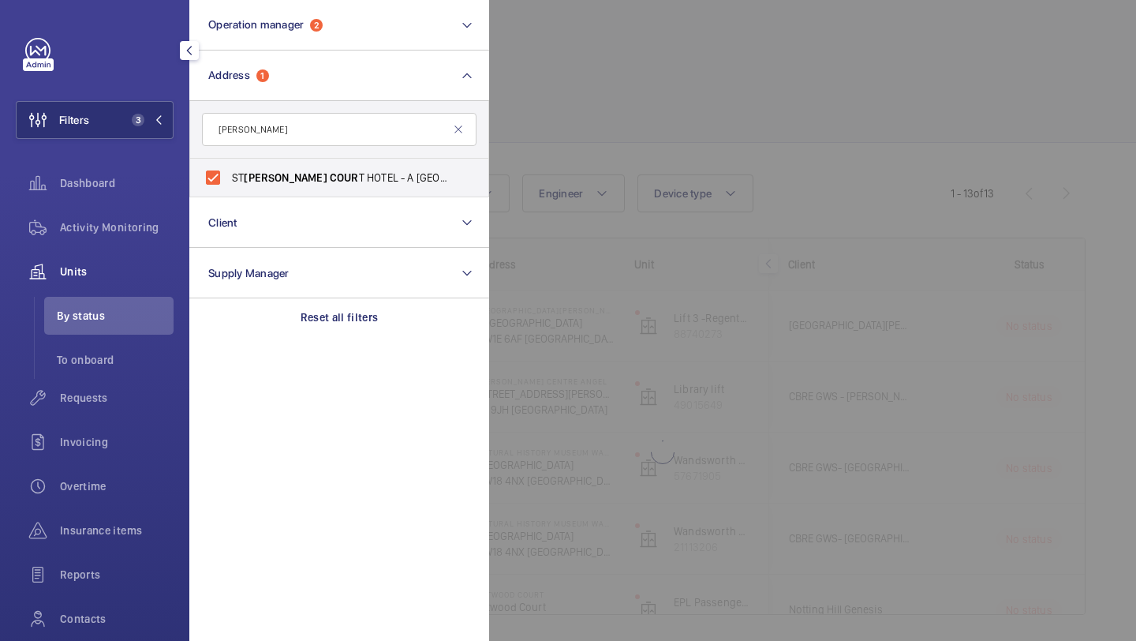
click at [110, 420] on div "Requests" at bounding box center [95, 401] width 158 height 44
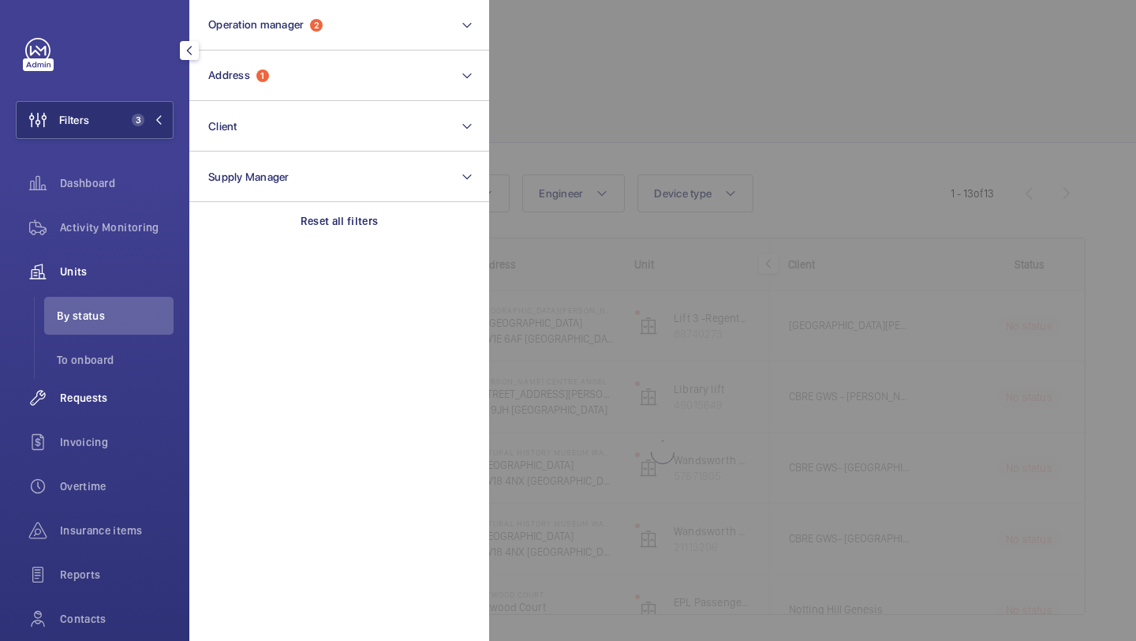
click at [113, 407] on div "Requests" at bounding box center [95, 398] width 158 height 38
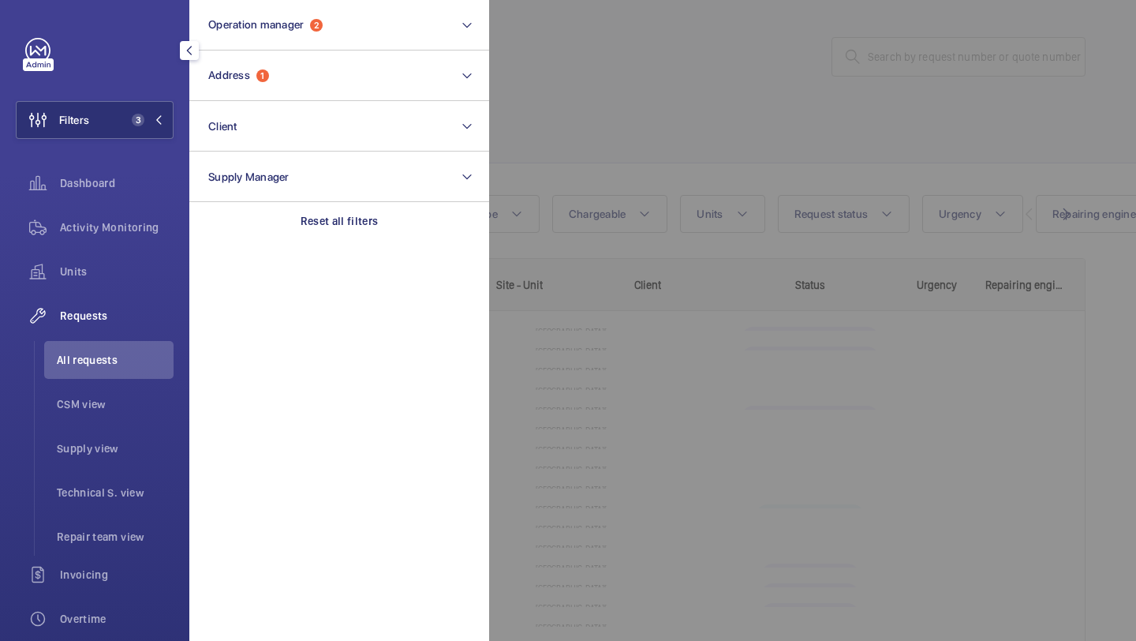
click at [625, 166] on div at bounding box center [1057, 320] width 1136 height 641
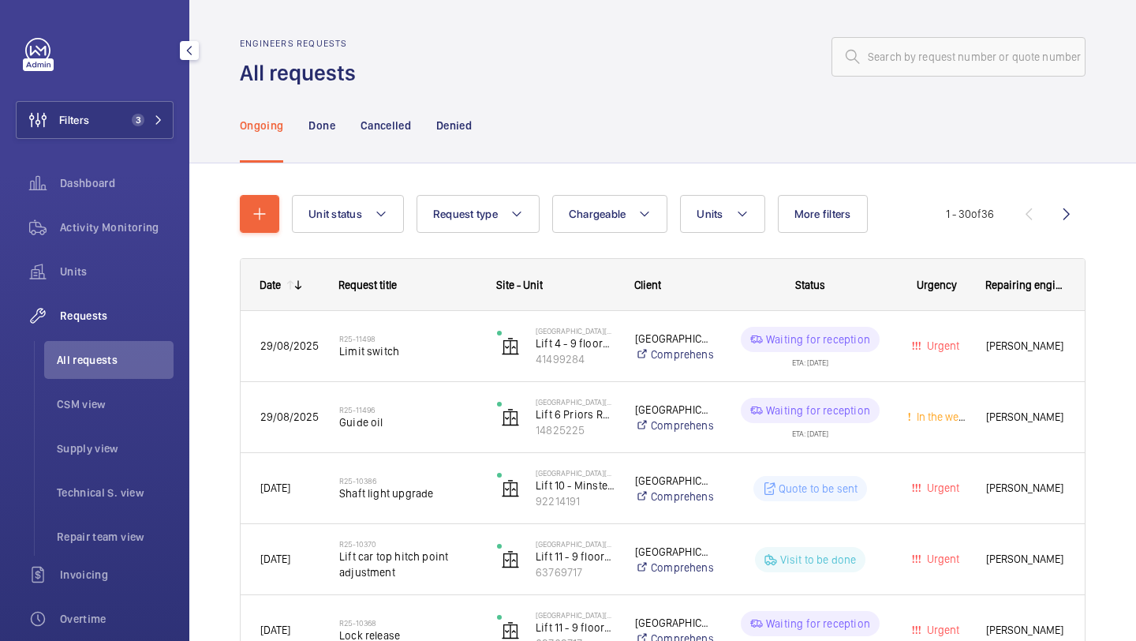
click at [149, 251] on div "Activity Monitoring" at bounding box center [95, 230] width 158 height 44
click at [151, 238] on div "Activity Monitoring" at bounding box center [95, 227] width 158 height 38
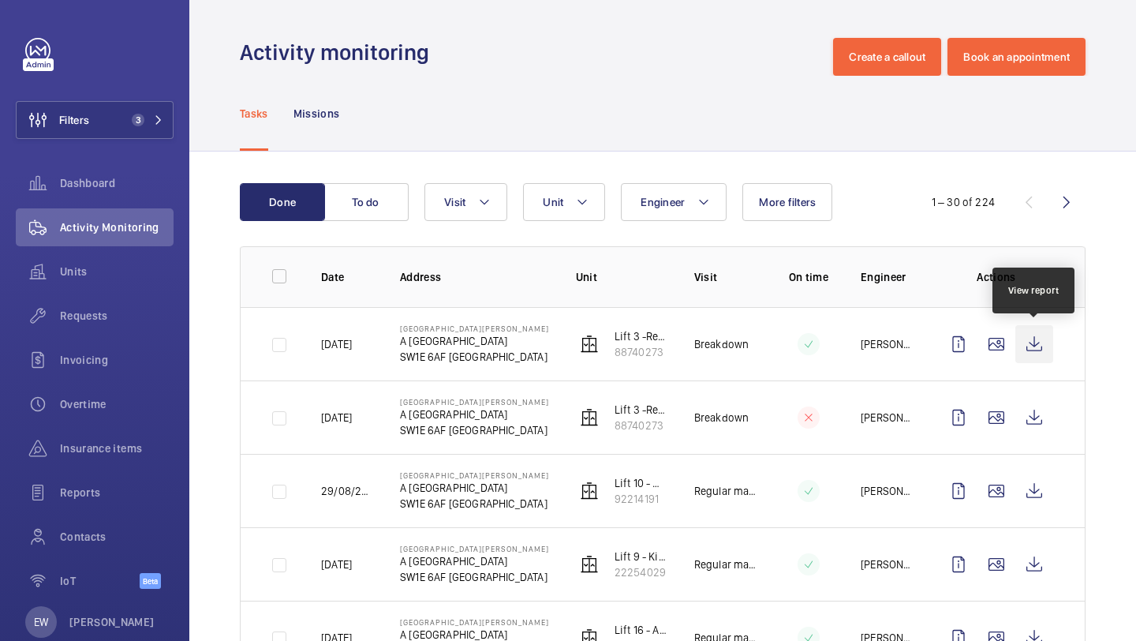
click at [1042, 349] on wm-front-icon-button at bounding box center [1034, 344] width 38 height 38
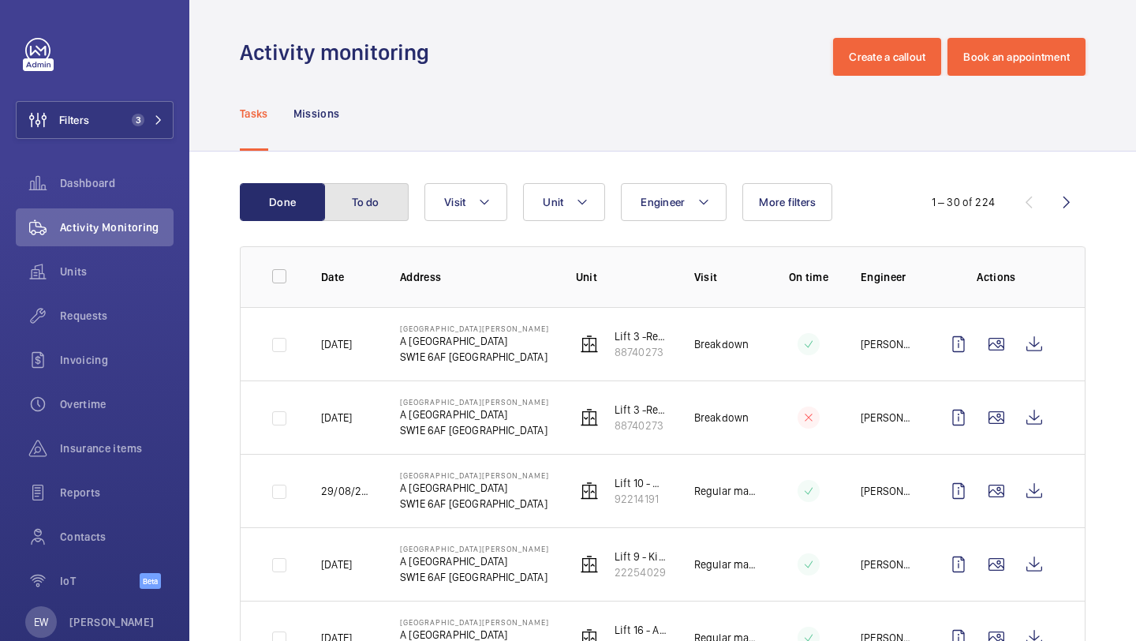
click at [386, 207] on button "To do" at bounding box center [365, 202] width 85 height 38
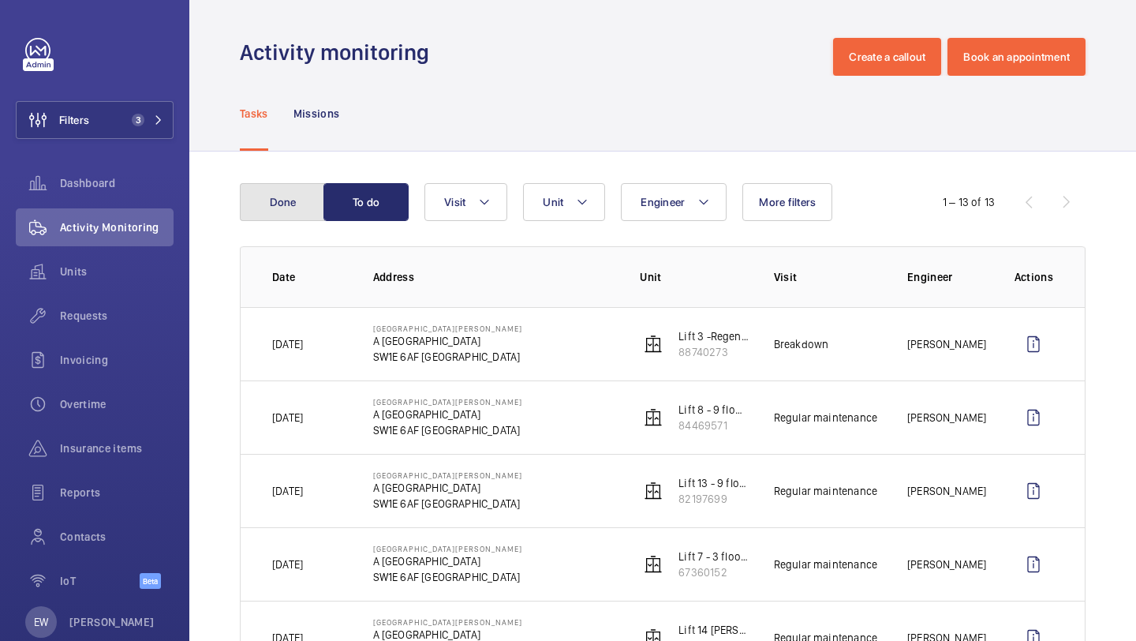
click at [273, 186] on button "Done" at bounding box center [282, 202] width 85 height 38
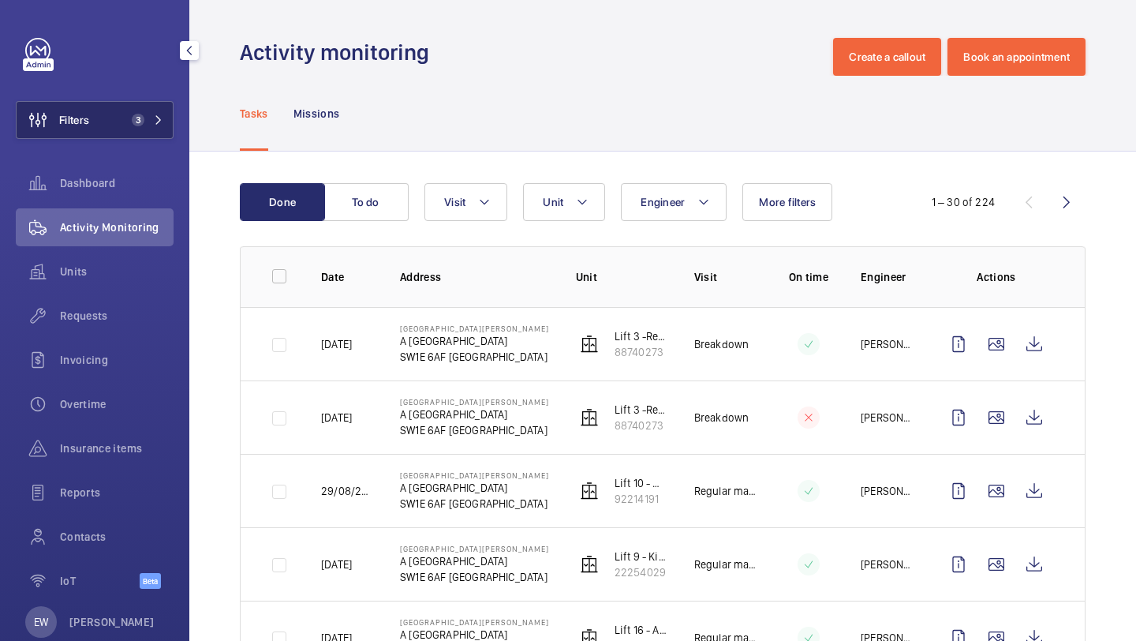
click at [136, 106] on button "Filters 3" at bounding box center [95, 120] width 158 height 38
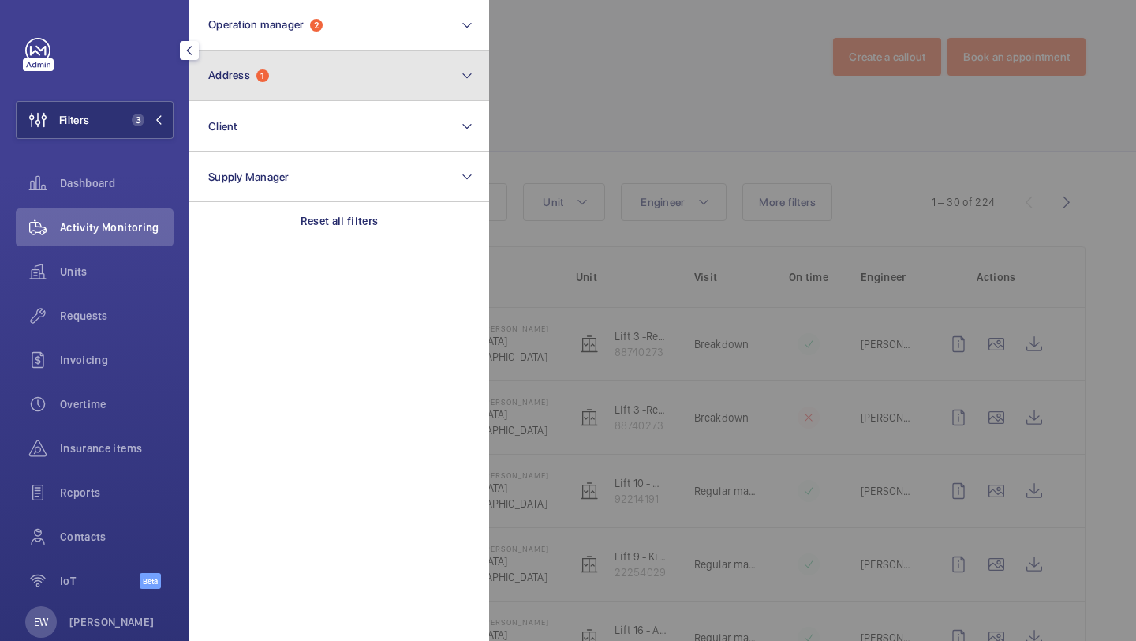
click at [231, 69] on span "Address" at bounding box center [229, 75] width 42 height 13
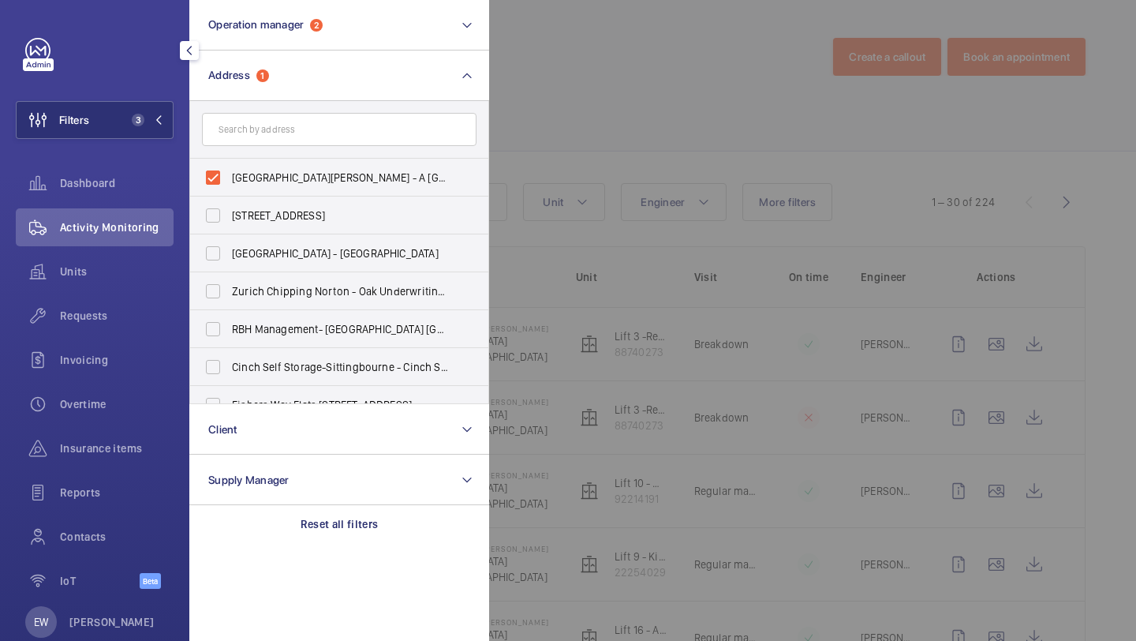
click at [541, 145] on div at bounding box center [1057, 320] width 1136 height 641
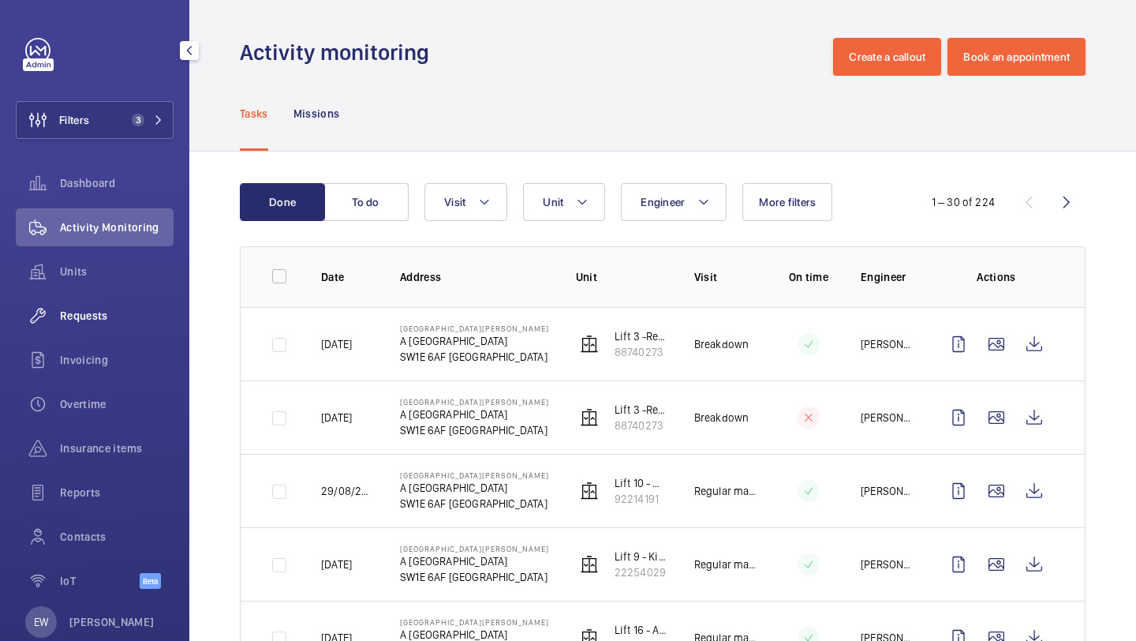
click at [146, 321] on span "Requests" at bounding box center [117, 316] width 114 height 16
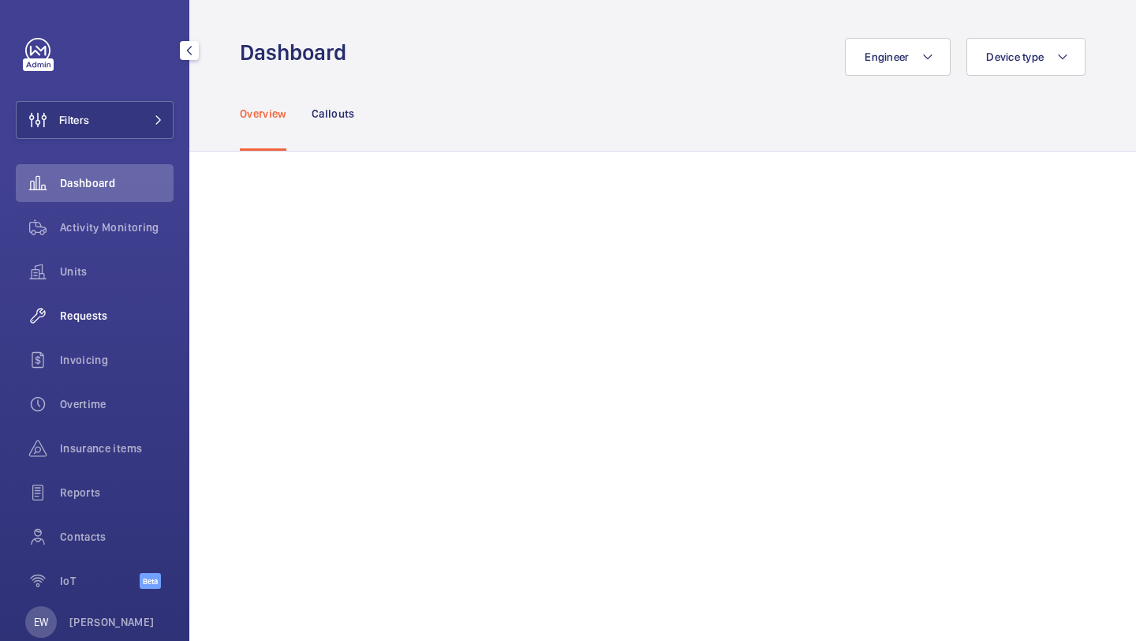
click at [96, 319] on span "Requests" at bounding box center [117, 316] width 114 height 16
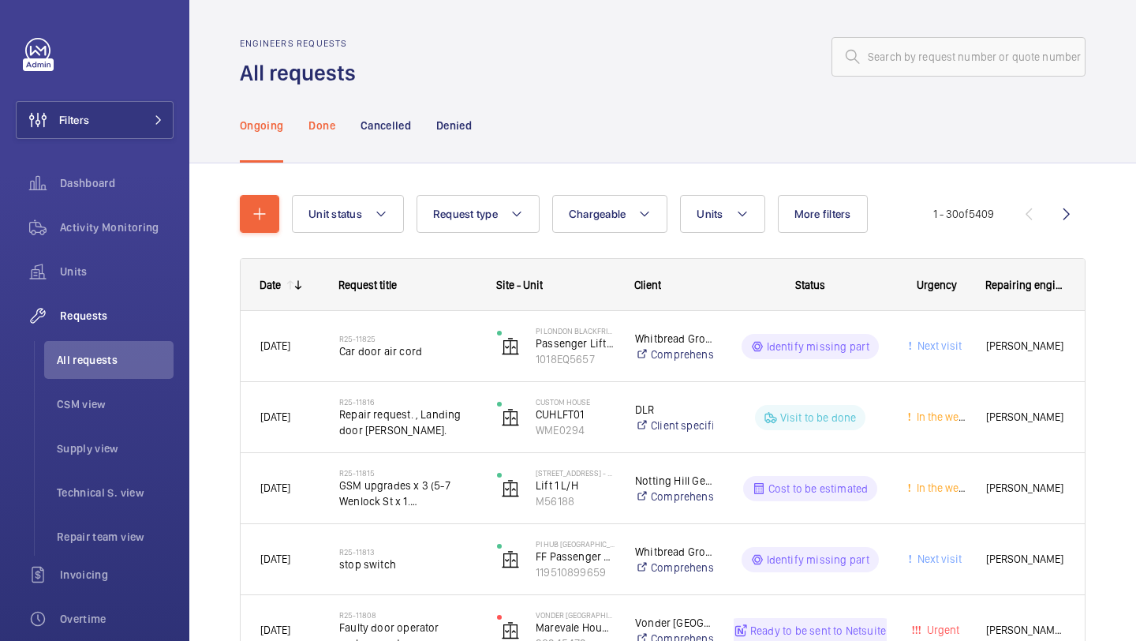
click at [320, 129] on p "Done" at bounding box center [321, 126] width 26 height 16
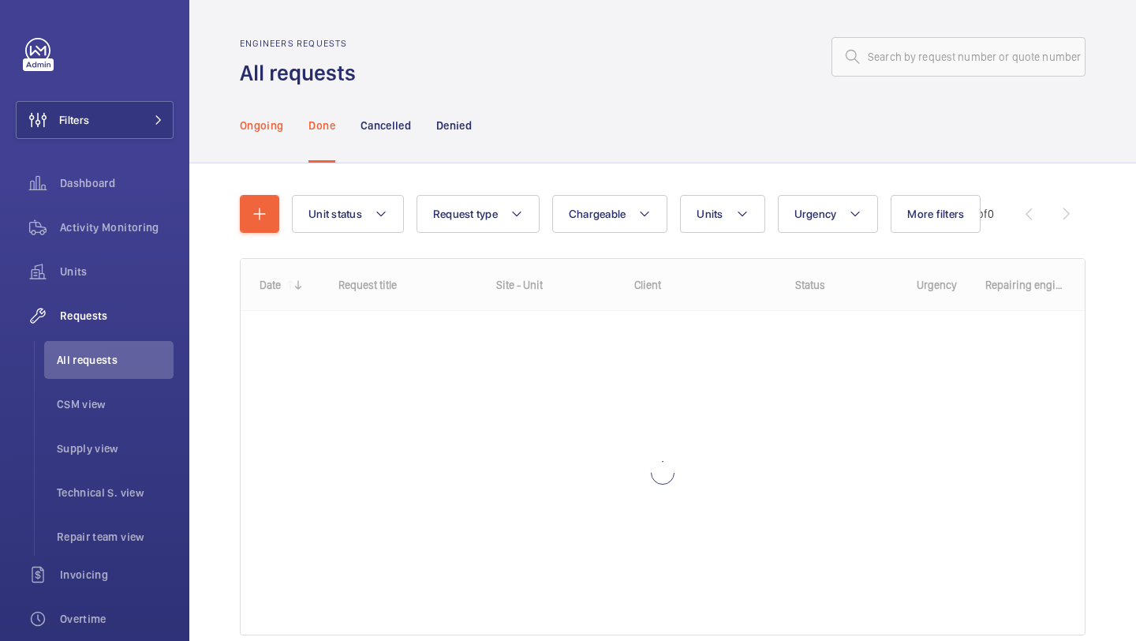
click at [264, 139] on div "Ongoing" at bounding box center [261, 125] width 43 height 75
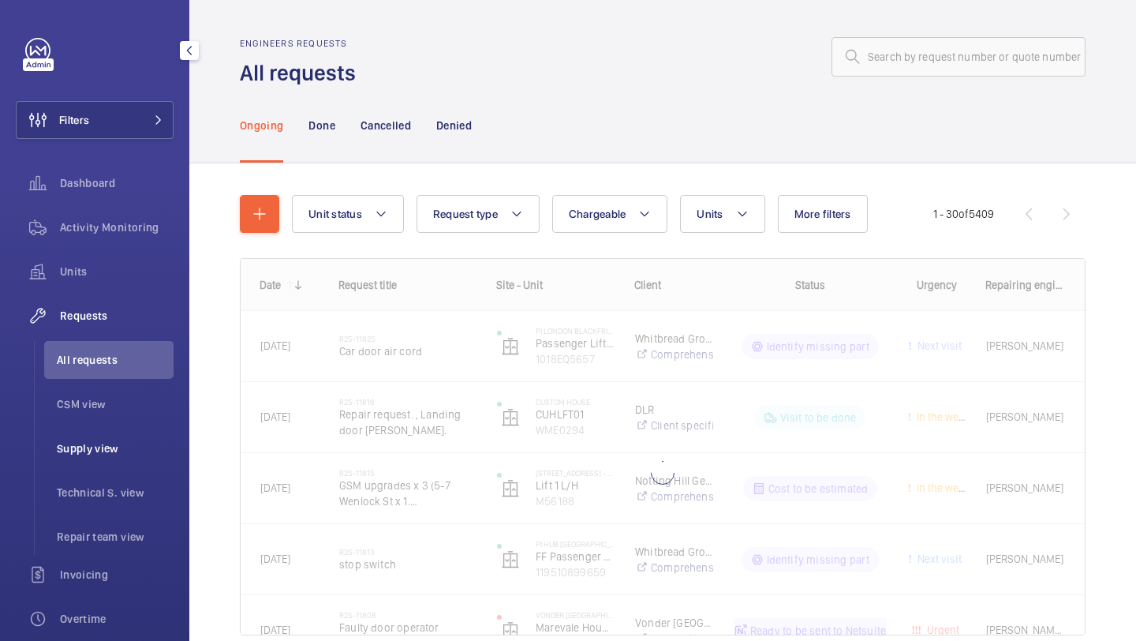
click at [116, 448] on span "Supply view" at bounding box center [115, 448] width 117 height 16
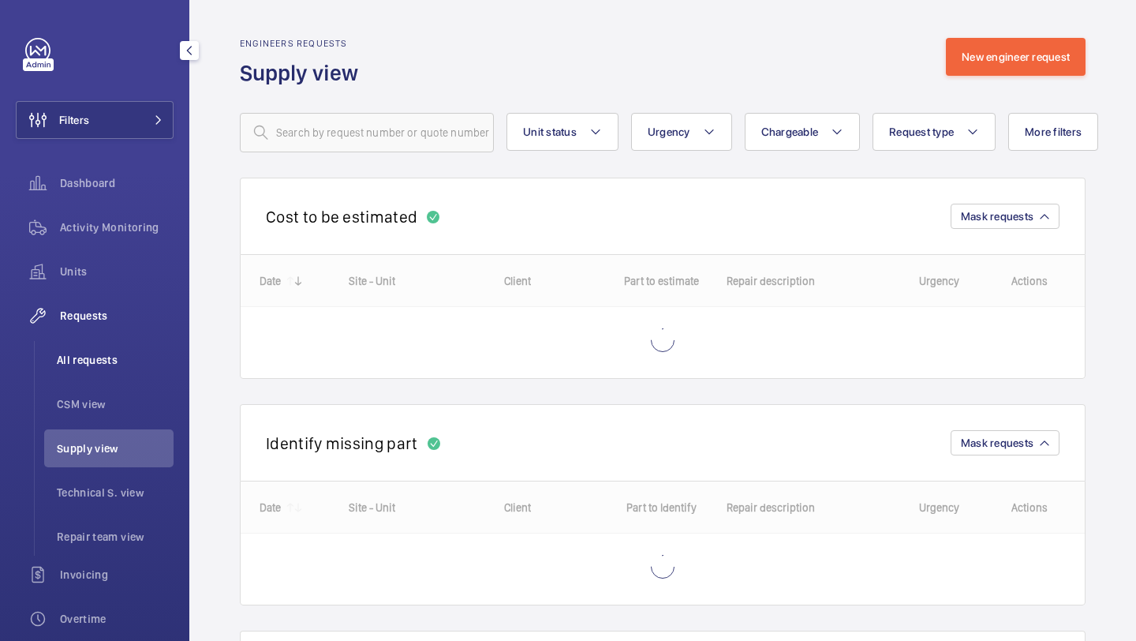
click at [111, 357] on span "All requests" at bounding box center [115, 360] width 117 height 16
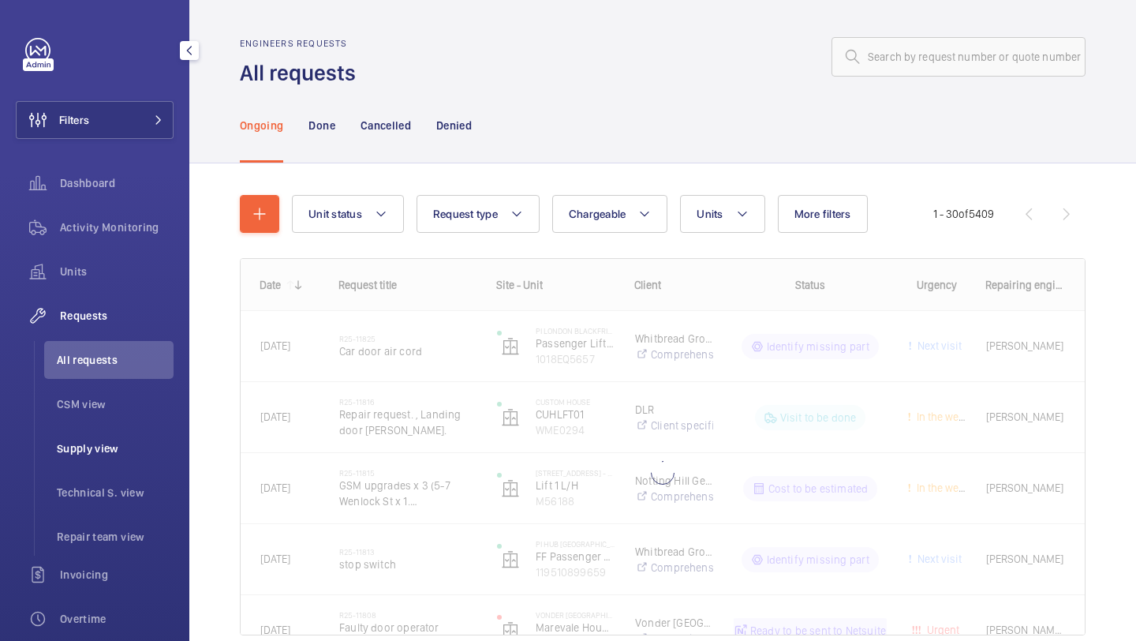
click at [110, 448] on span "Supply view" at bounding box center [115, 448] width 117 height 16
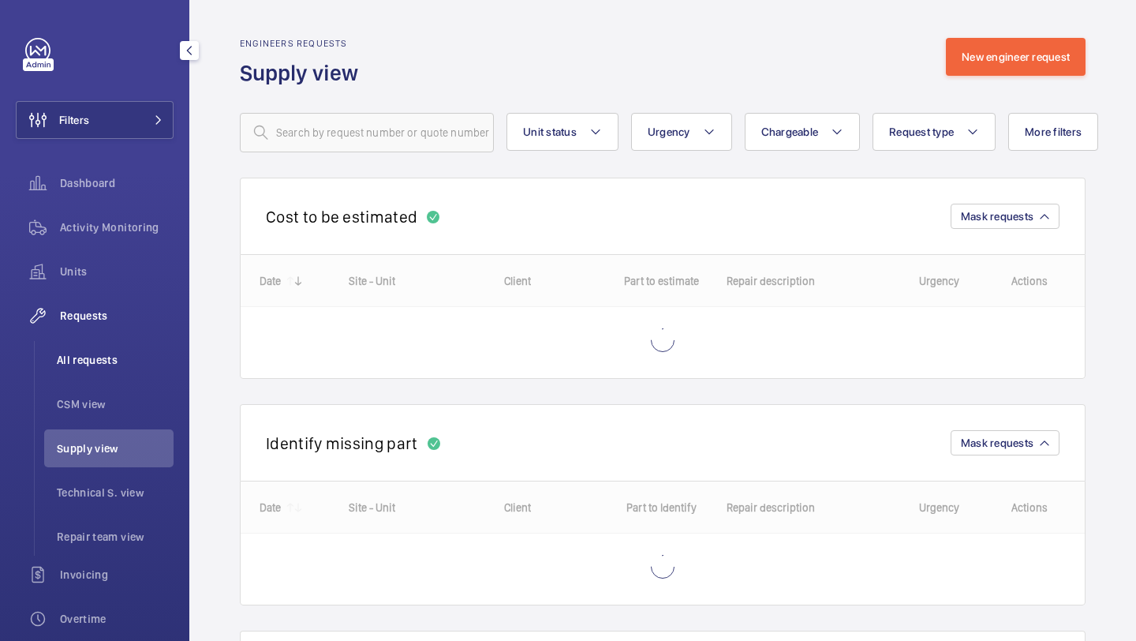
click at [117, 364] on span "All requests" at bounding box center [115, 360] width 117 height 16
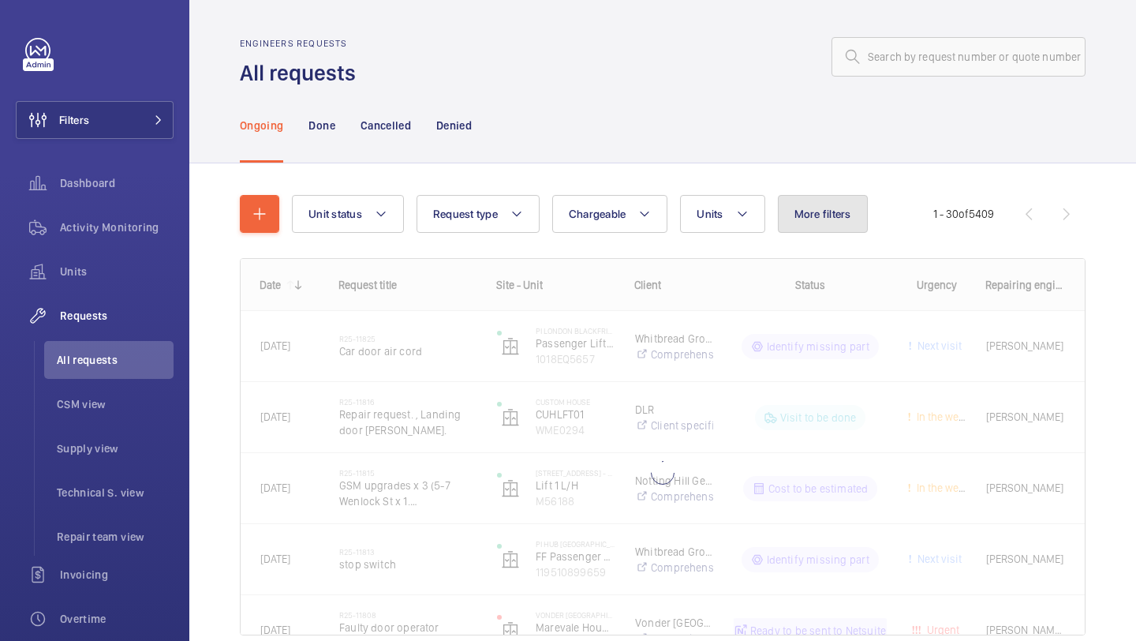
click at [824, 230] on button "More filters" at bounding box center [823, 214] width 90 height 38
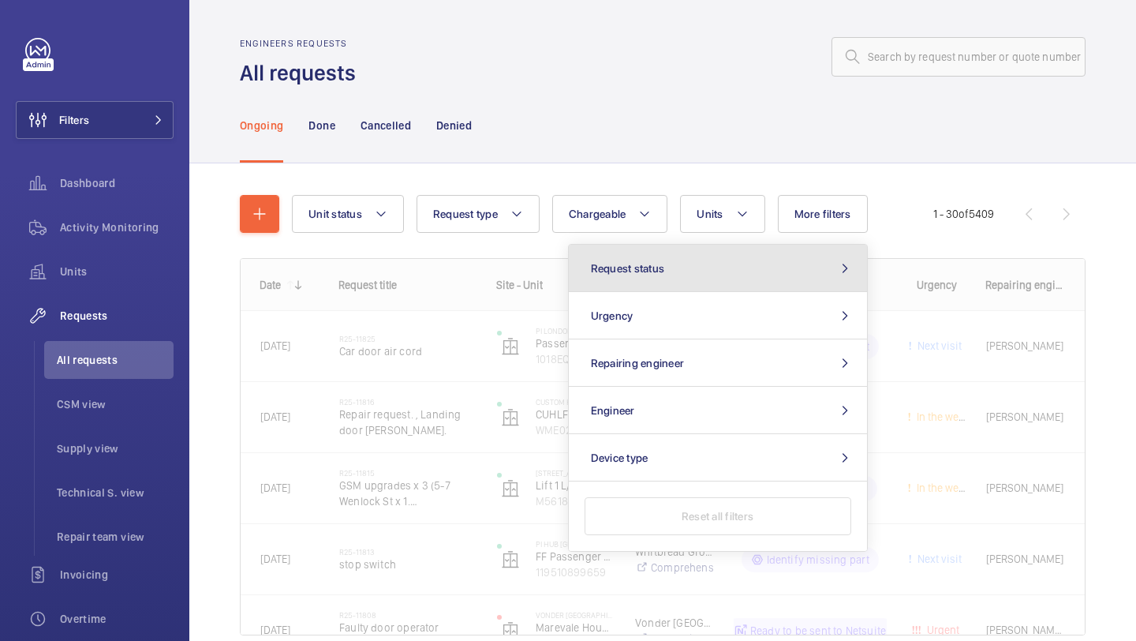
click at [712, 277] on button "Request status" at bounding box center [718, 268] width 298 height 47
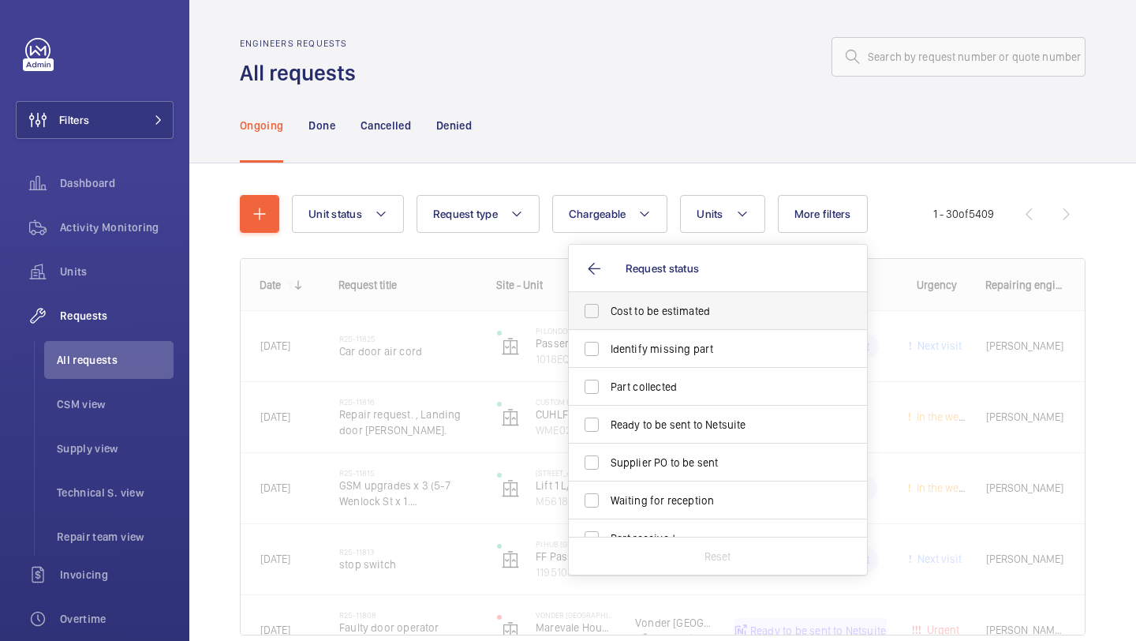
click at [681, 308] on span "Cost to be estimated" at bounding box center [719, 311] width 217 height 16
click at [607, 308] on input "Cost to be estimated" at bounding box center [592, 311] width 32 height 32
checkbox input "true"
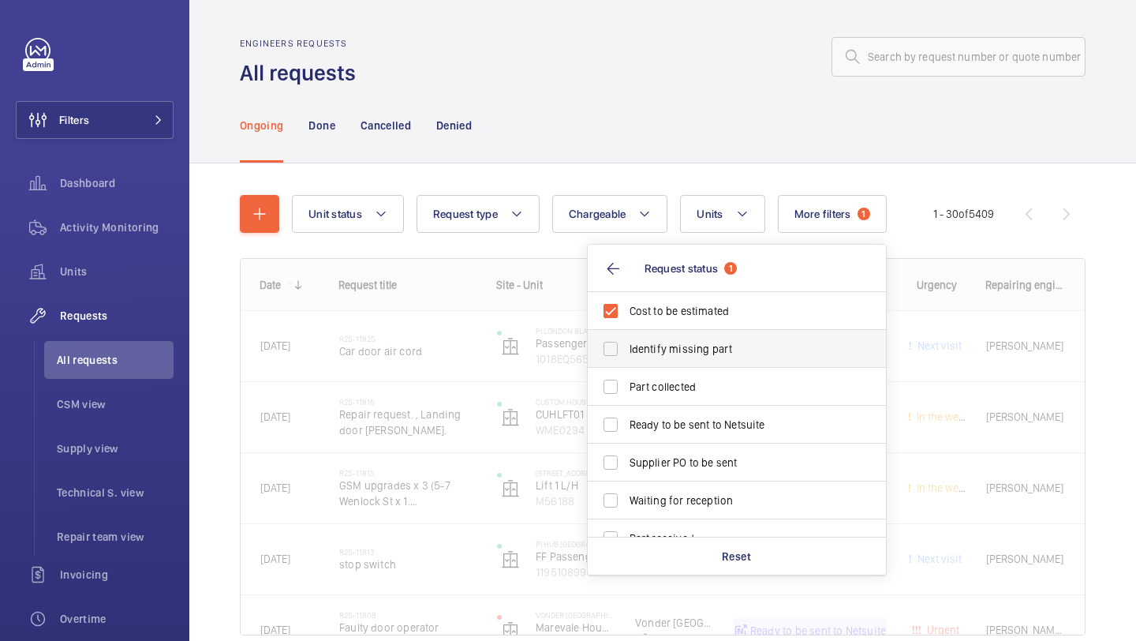
click at [678, 342] on span "Identify missing part" at bounding box center [738, 349] width 217 height 16
click at [626, 342] on input "Identify missing part" at bounding box center [611, 349] width 32 height 32
checkbox input "true"
click at [666, 426] on span "Ready to be sent to Netsuite" at bounding box center [738, 425] width 217 height 16
click at [626, 426] on input "Ready to be sent to Netsuite" at bounding box center [611, 425] width 32 height 32
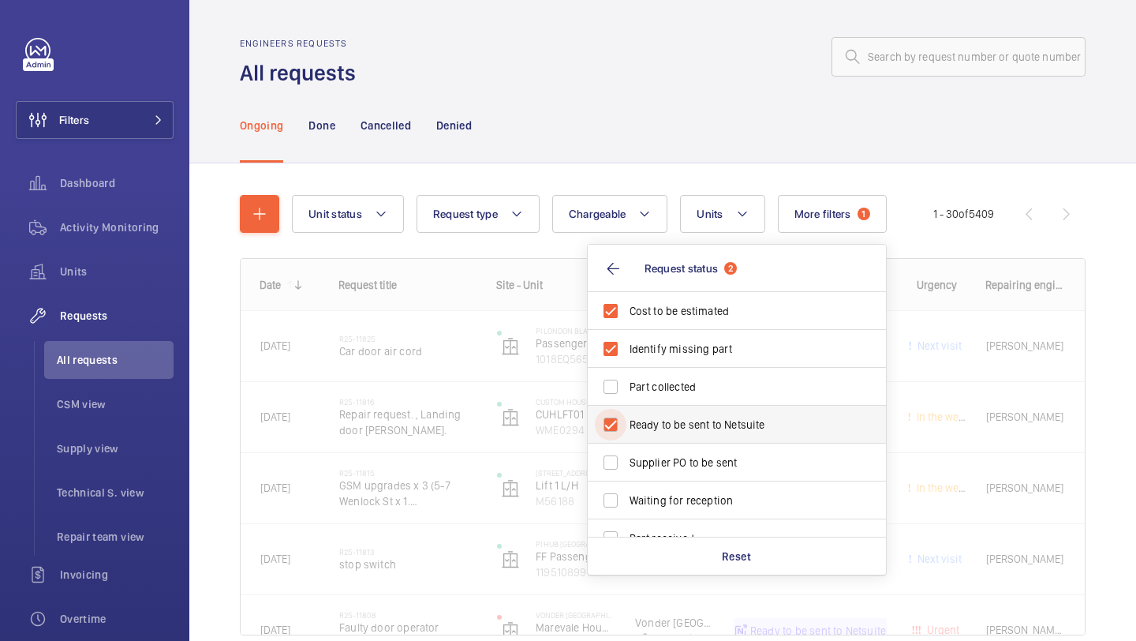
checkbox input "true"
click at [666, 461] on span "Supplier PO to be sent" at bounding box center [738, 462] width 217 height 16
click at [626, 461] on input "Supplier PO to be sent" at bounding box center [611, 462] width 32 height 32
checkbox input "true"
click at [654, 84] on div "Engineers requests All requests" at bounding box center [663, 63] width 846 height 50
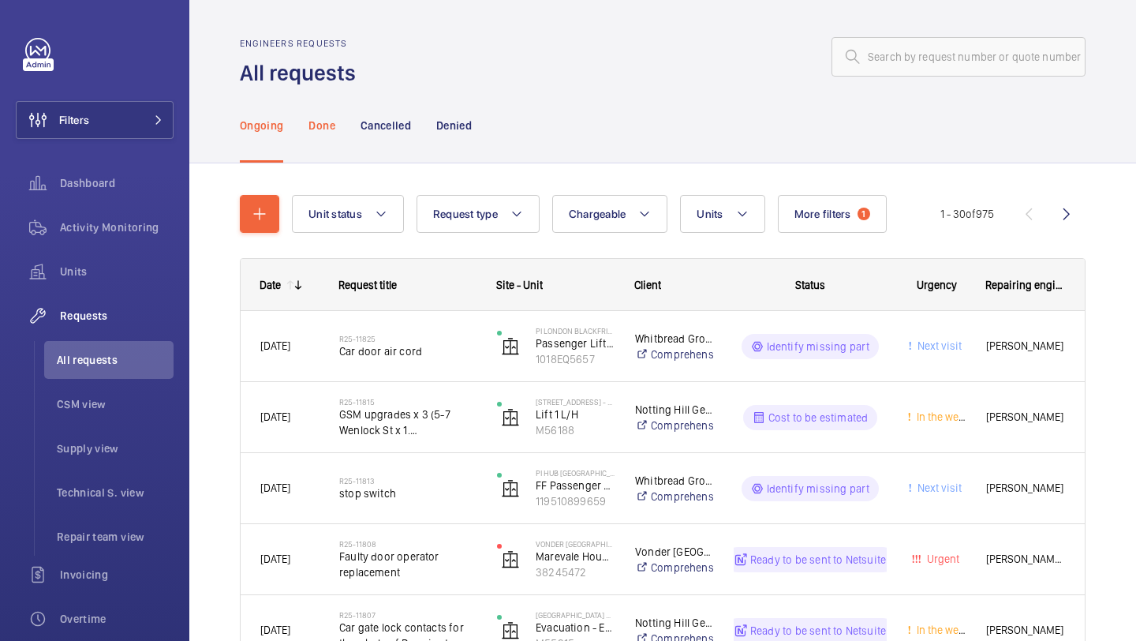
click at [327, 140] on div "Done" at bounding box center [321, 125] width 26 height 75
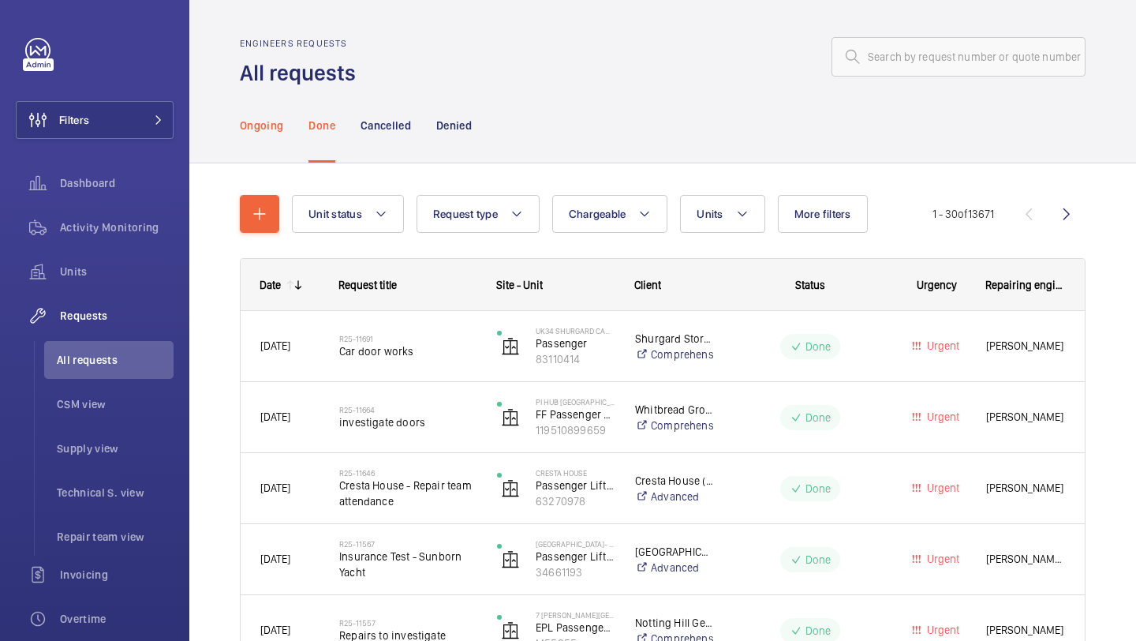
click at [278, 127] on p "Ongoing" at bounding box center [261, 126] width 43 height 16
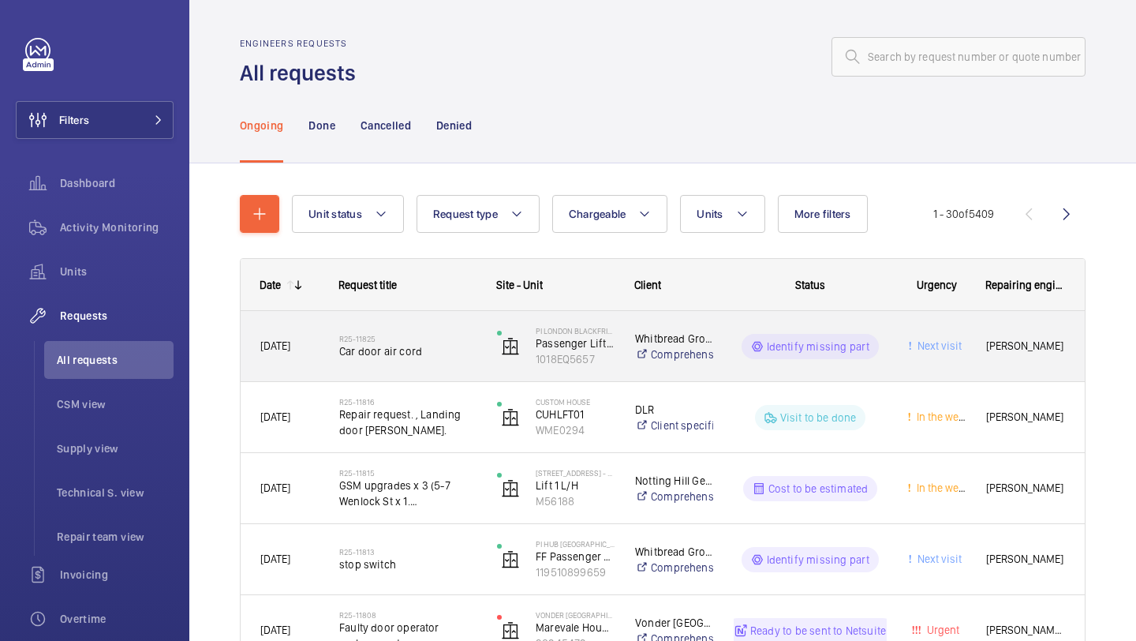
click at [454, 346] on span "Car door air cord" at bounding box center [407, 351] width 137 height 16
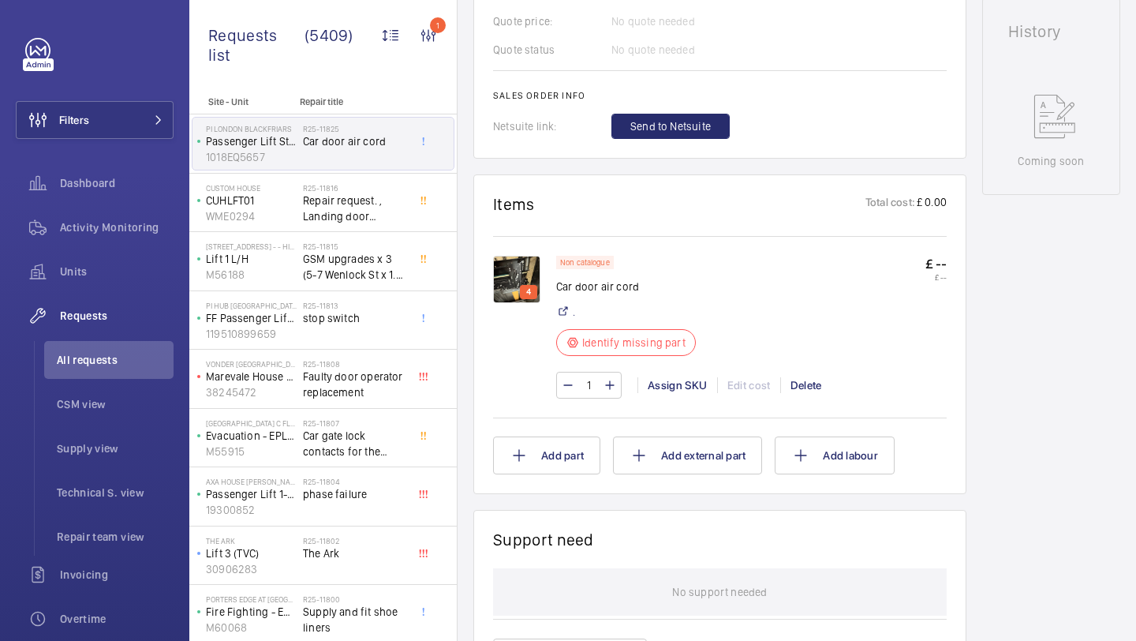
scroll to position [753, 0]
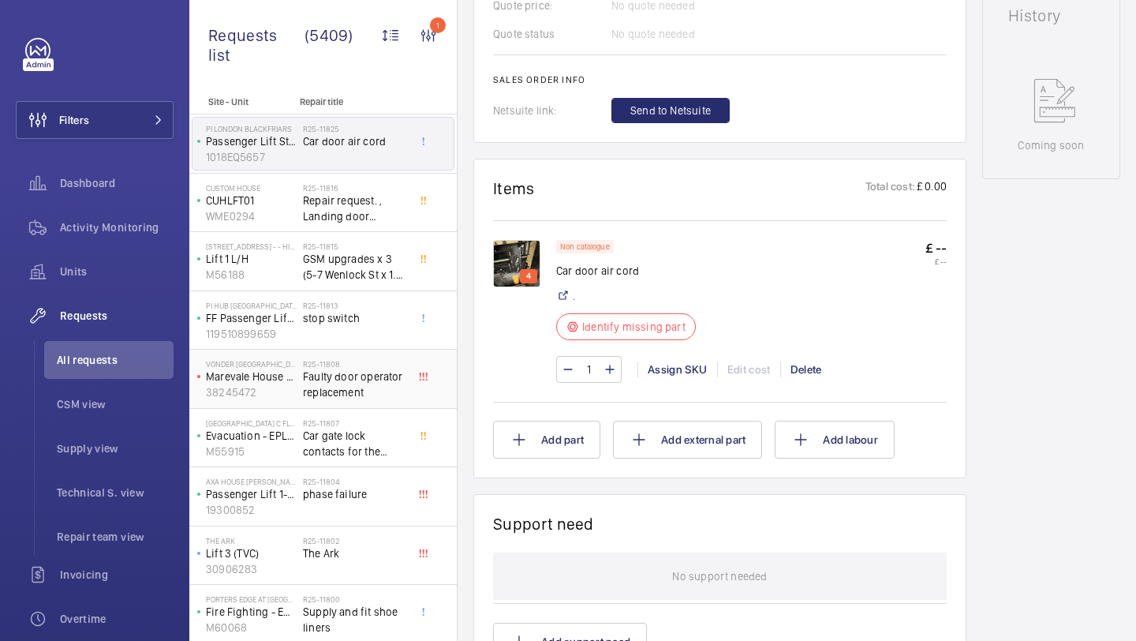
click at [357, 387] on span "Faulty door operator replacement" at bounding box center [355, 384] width 104 height 32
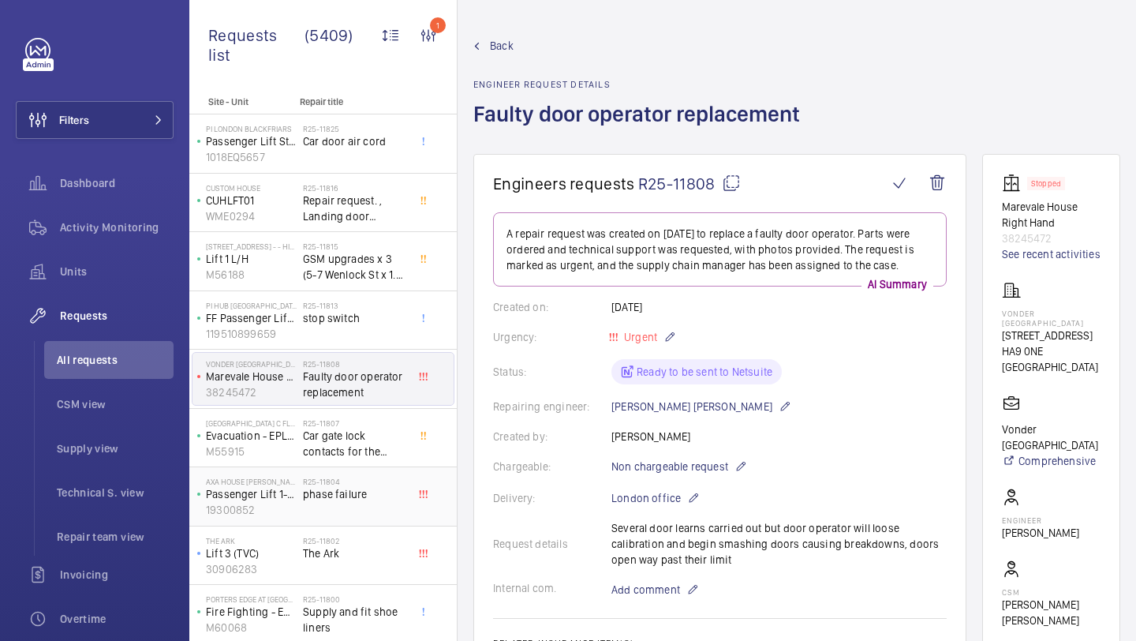
click at [349, 507] on div "R25-11804 phase failure" at bounding box center [355, 499] width 104 height 46
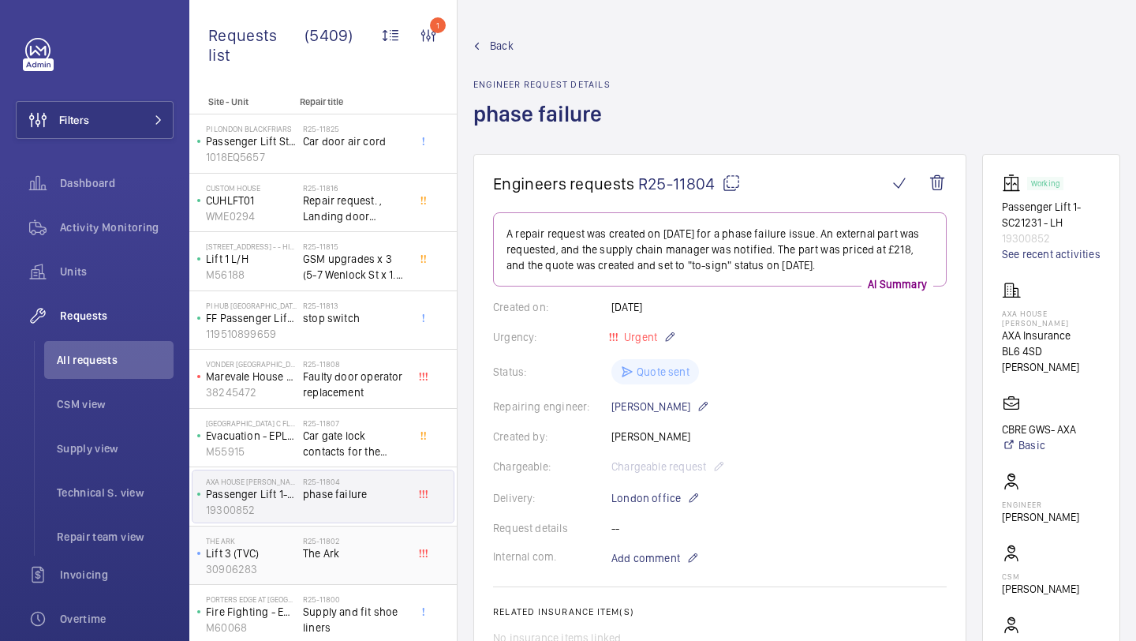
click at [344, 541] on h2 "R25-11802" at bounding box center [355, 540] width 104 height 9
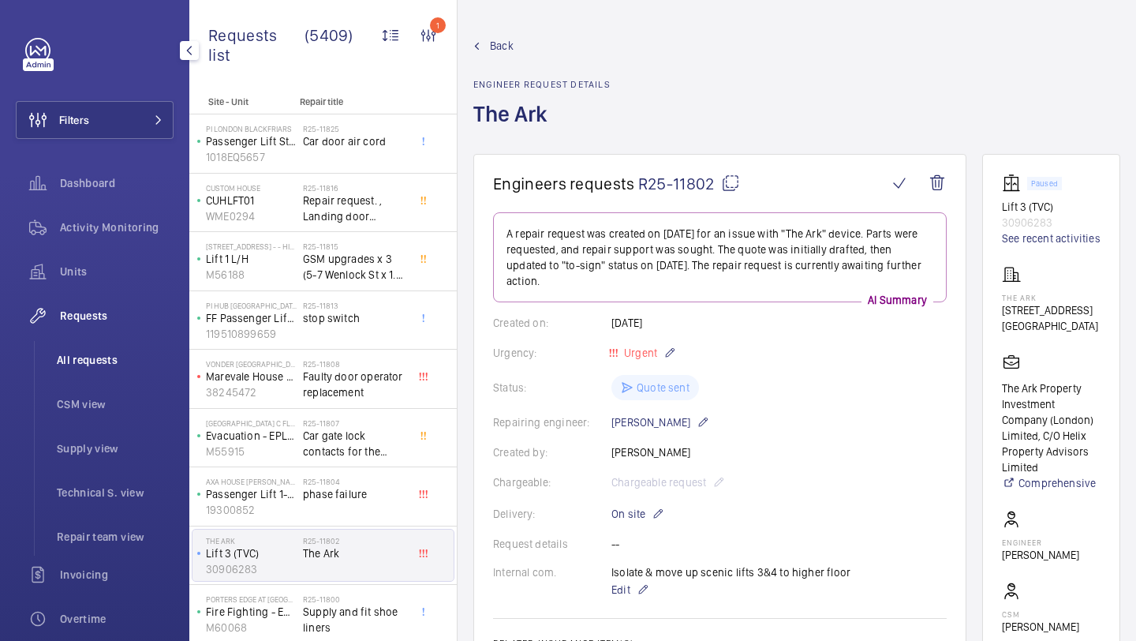
click at [118, 349] on li "All requests" at bounding box center [108, 360] width 129 height 38
